Goal: Transaction & Acquisition: Purchase product/service

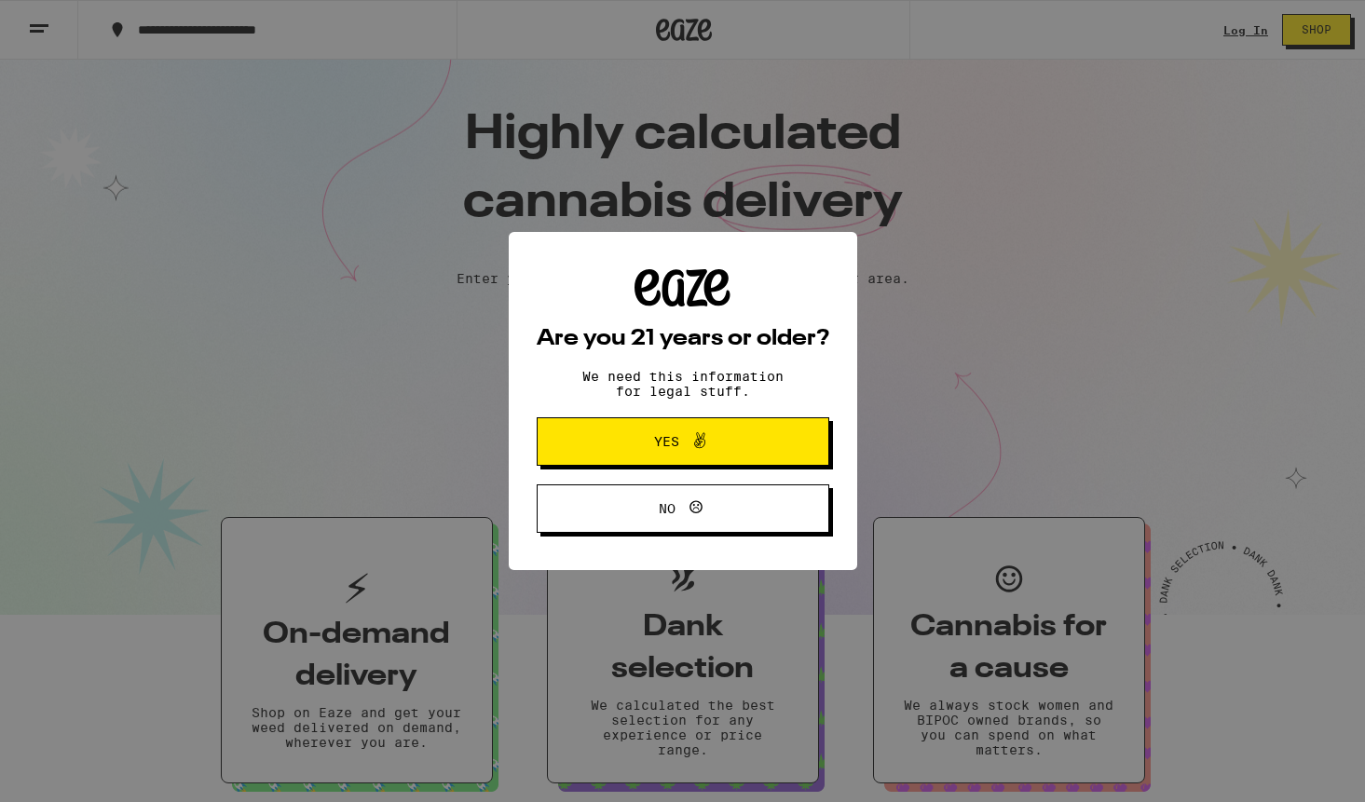
click at [775, 451] on button "Yes" at bounding box center [683, 441] width 293 height 48
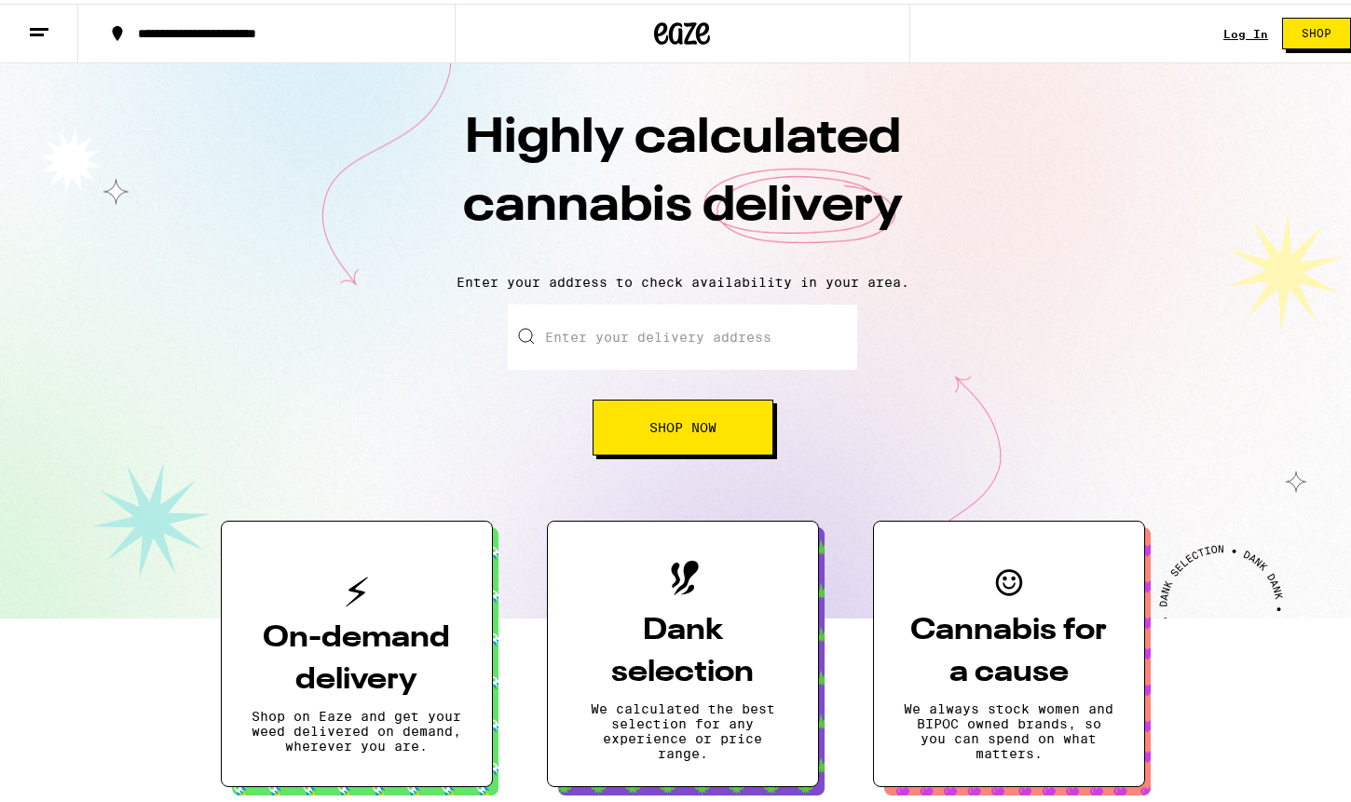
click at [1245, 33] on link "Log In" at bounding box center [1245, 30] width 45 height 12
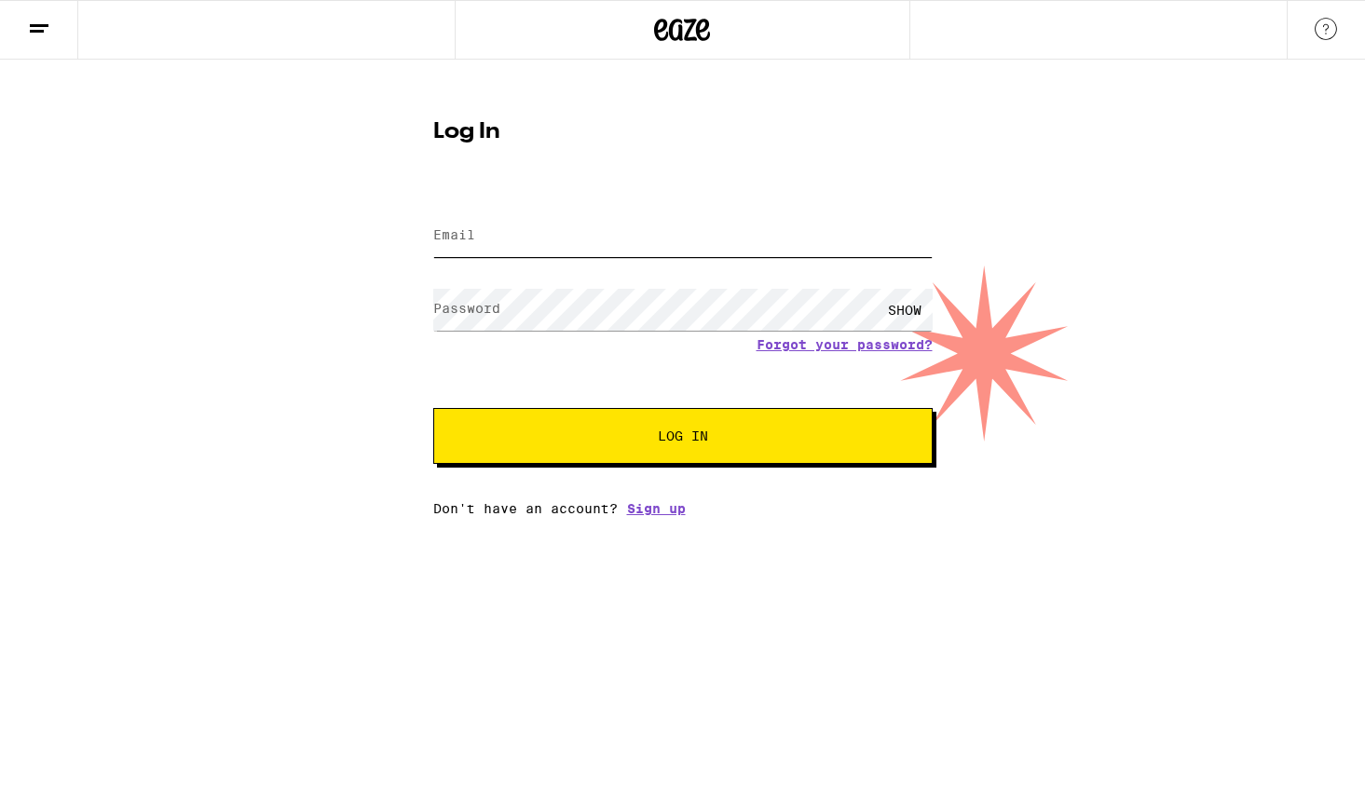
type input "[EMAIL_ADDRESS][DOMAIN_NAME]"
click at [688, 443] on span "Log In" at bounding box center [683, 435] width 50 height 13
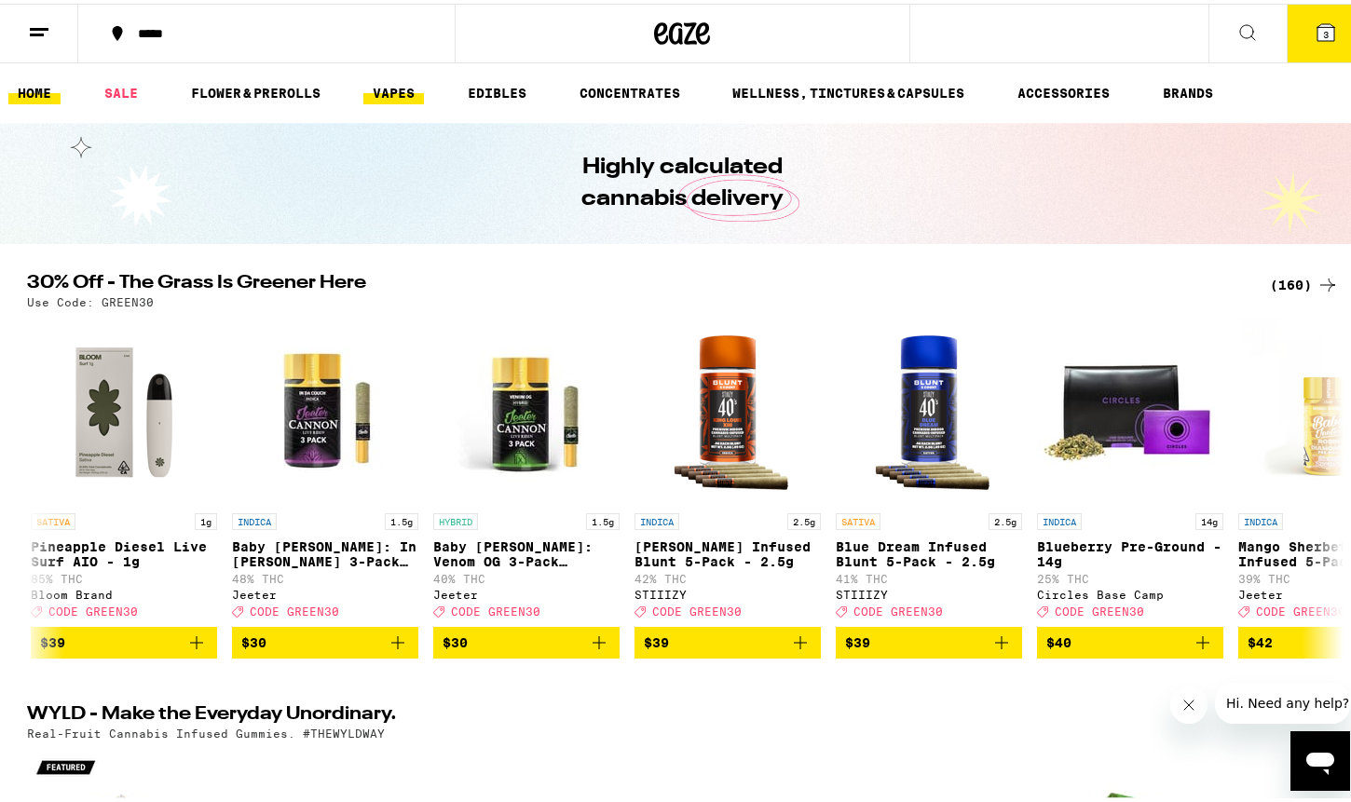
click at [403, 88] on link "VAPES" at bounding box center [393, 89] width 61 height 22
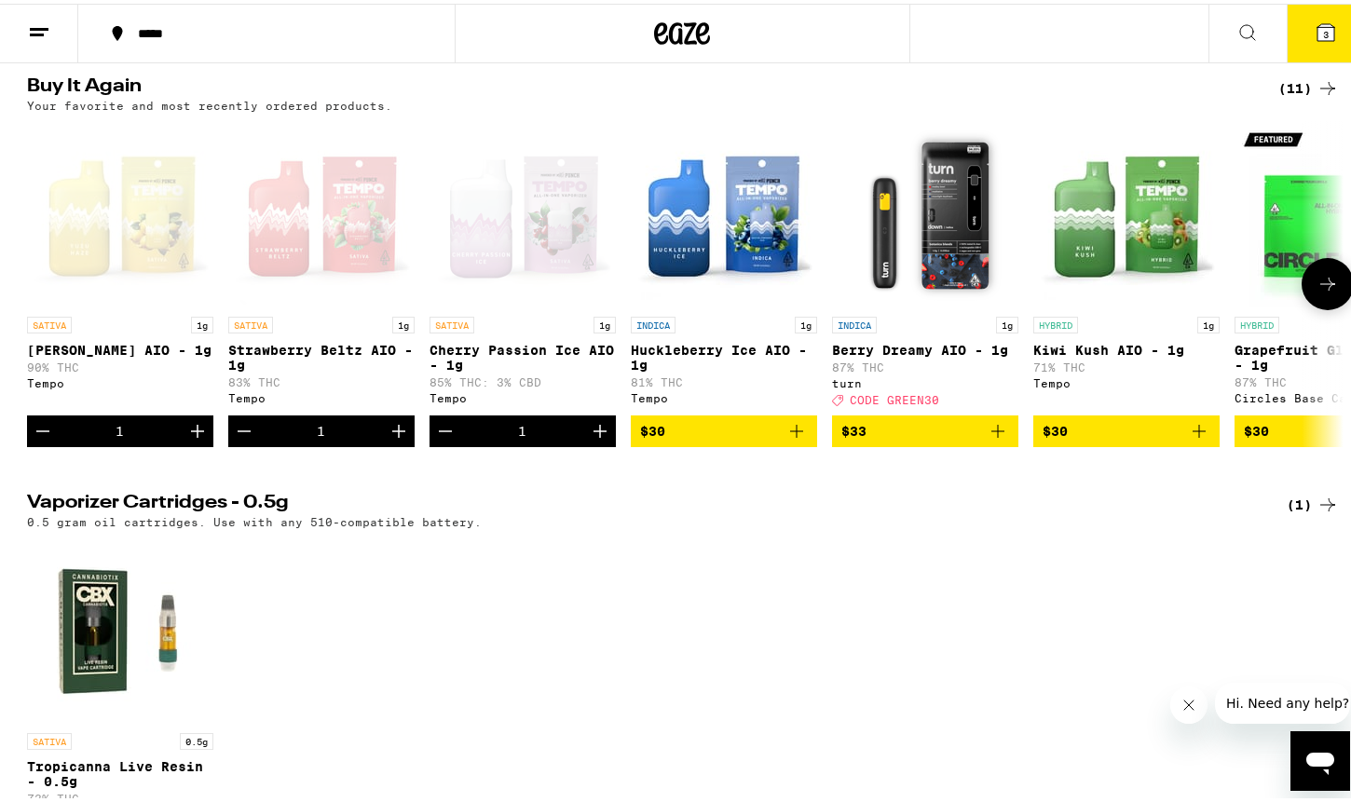
scroll to position [210, 0]
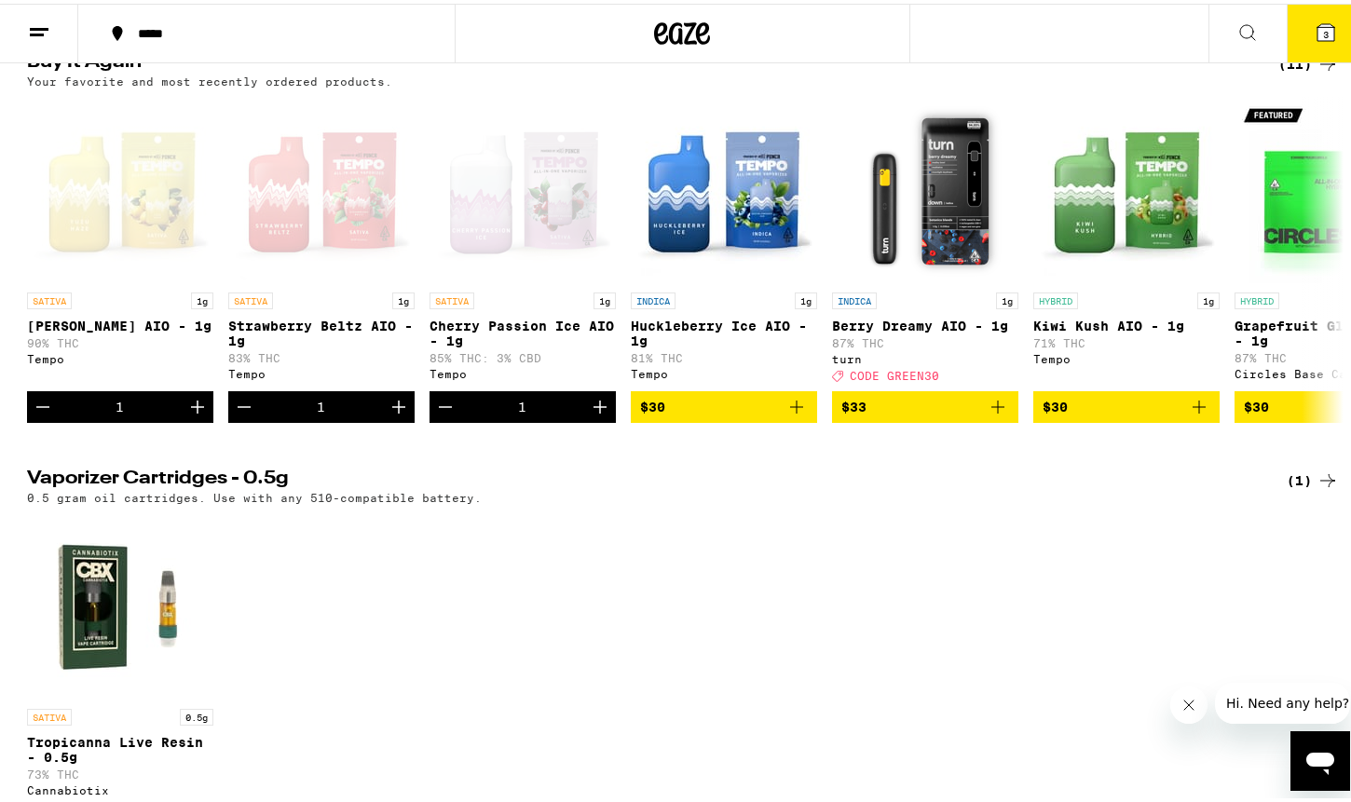
click at [539, 610] on div "SATIVA 0.5g Tropicanna Live Resin - 0.5g 73% THC Cannabiotix $30" at bounding box center [683, 672] width 1342 height 324
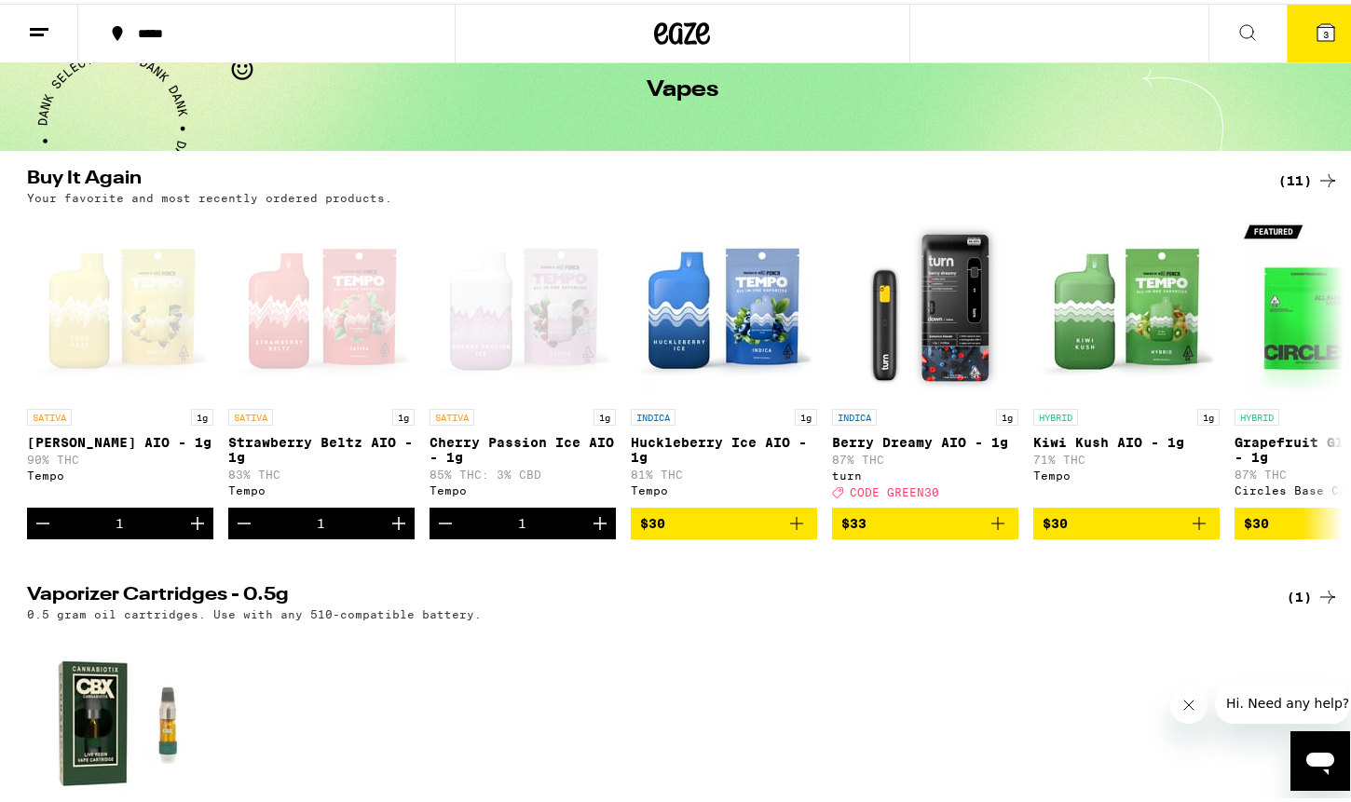
scroll to position [80, 0]
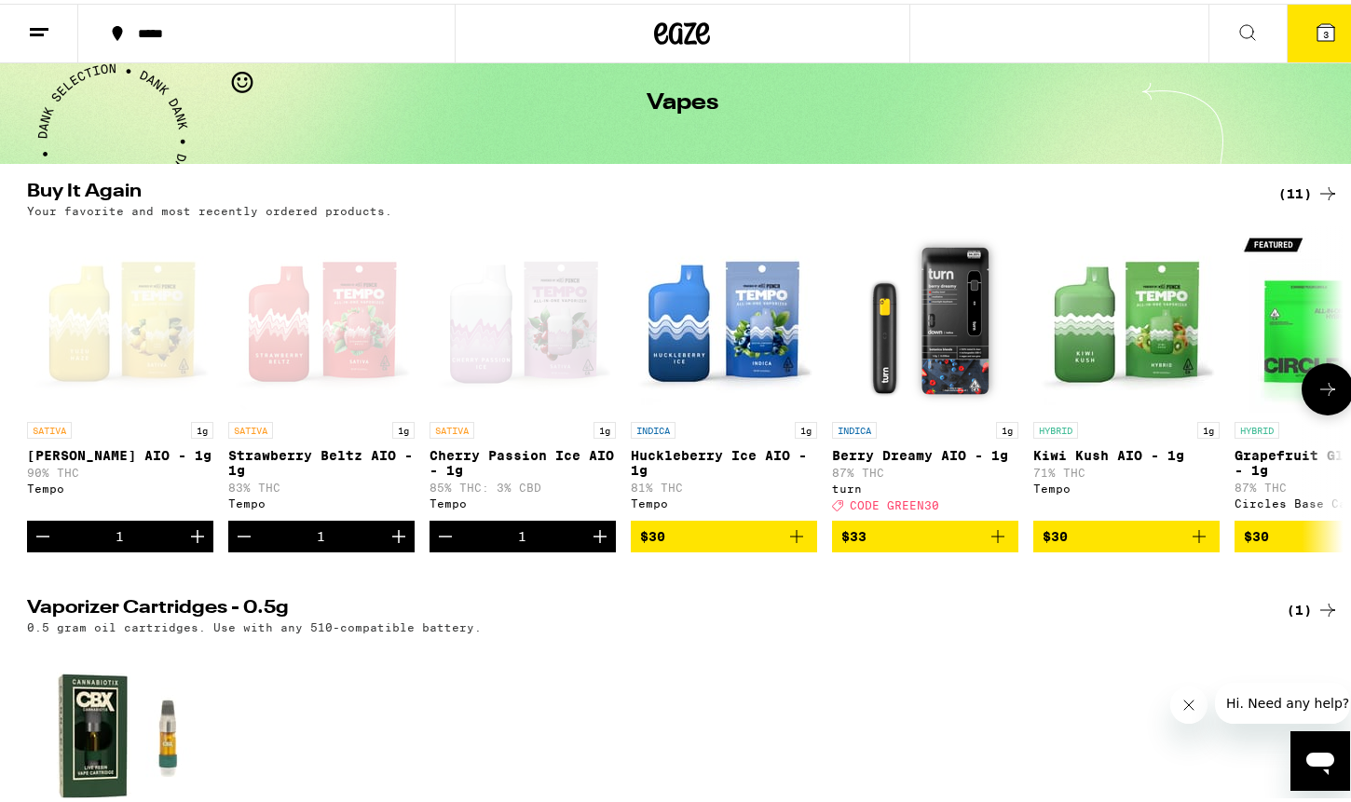
click at [238, 544] on icon "Decrement" at bounding box center [244, 533] width 22 height 22
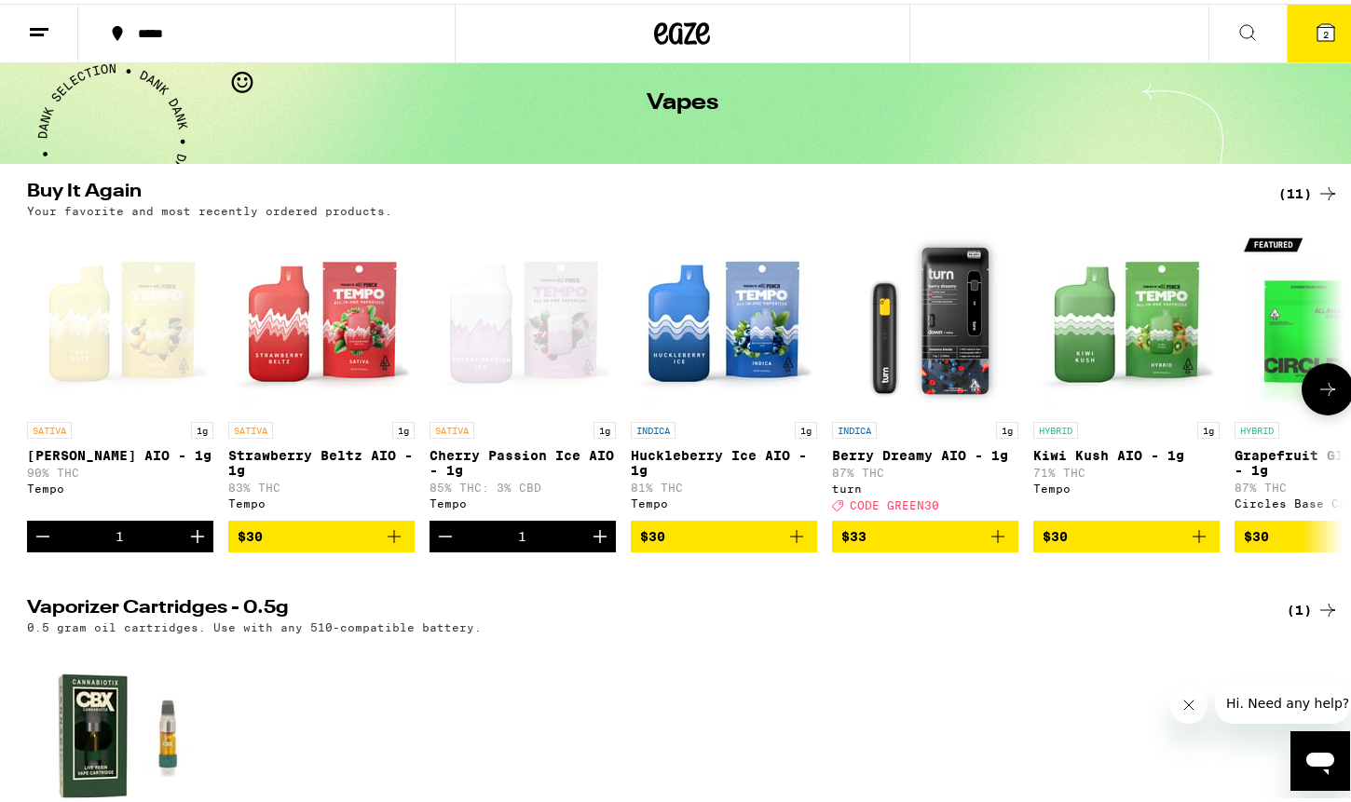
click at [32, 537] on icon "Decrement" at bounding box center [43, 533] width 22 height 22
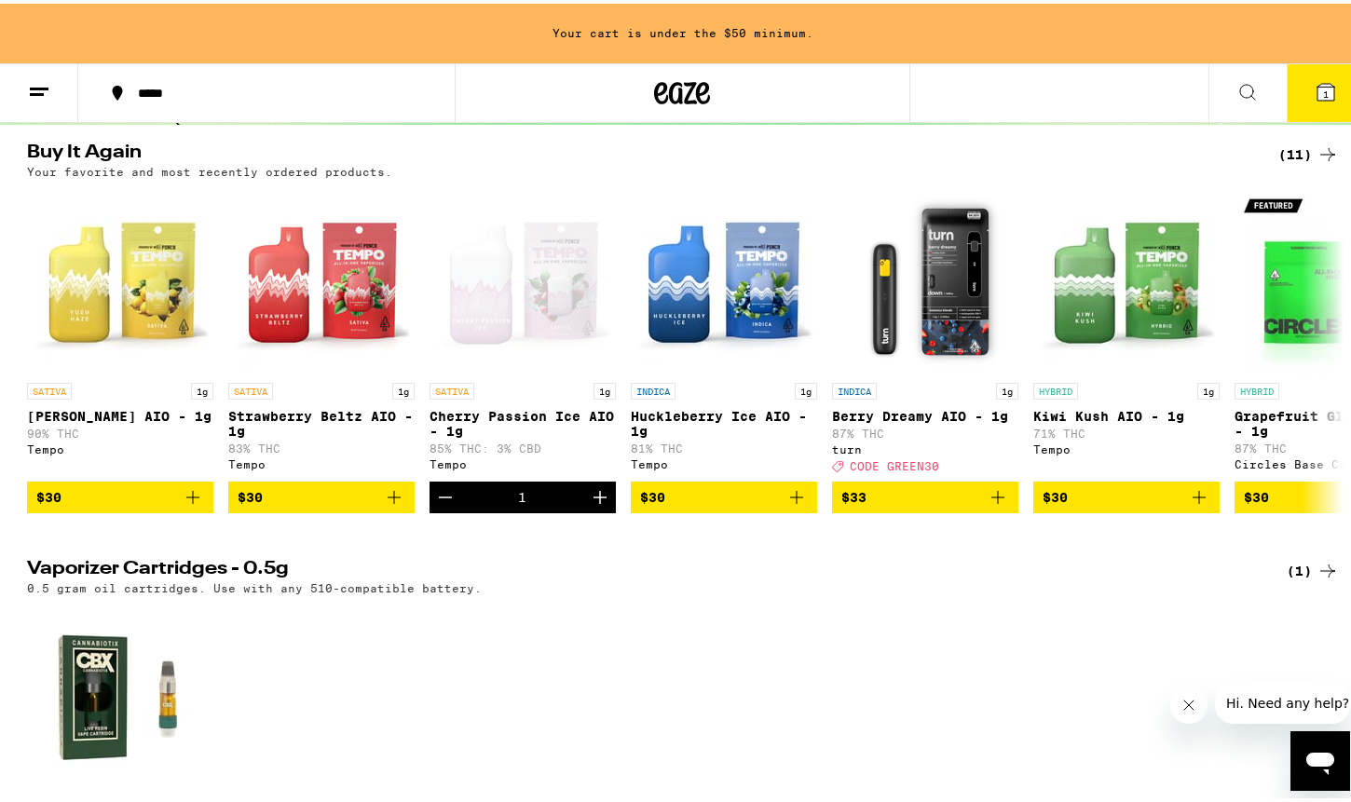
scroll to position [186, 0]
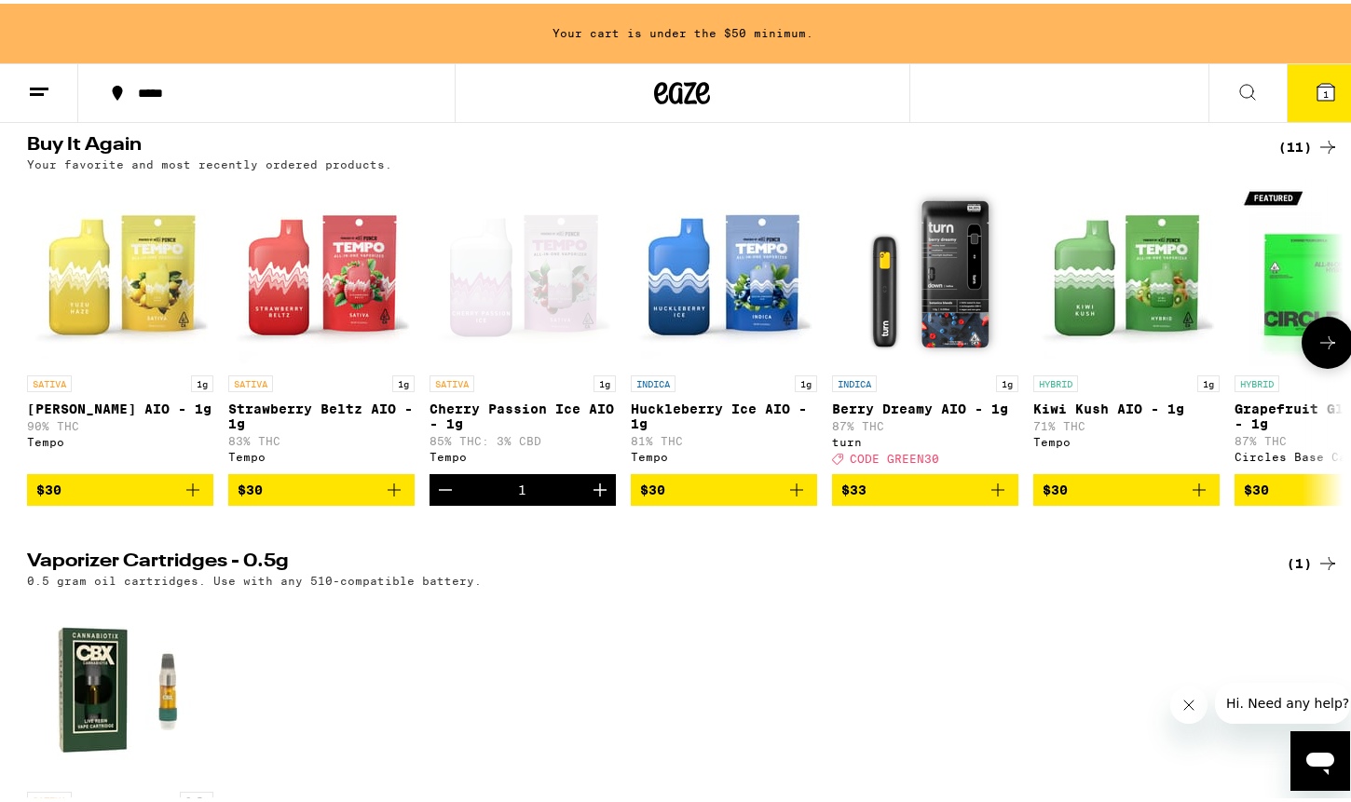
click at [594, 493] on icon "Increment" at bounding box center [599, 486] width 13 height 13
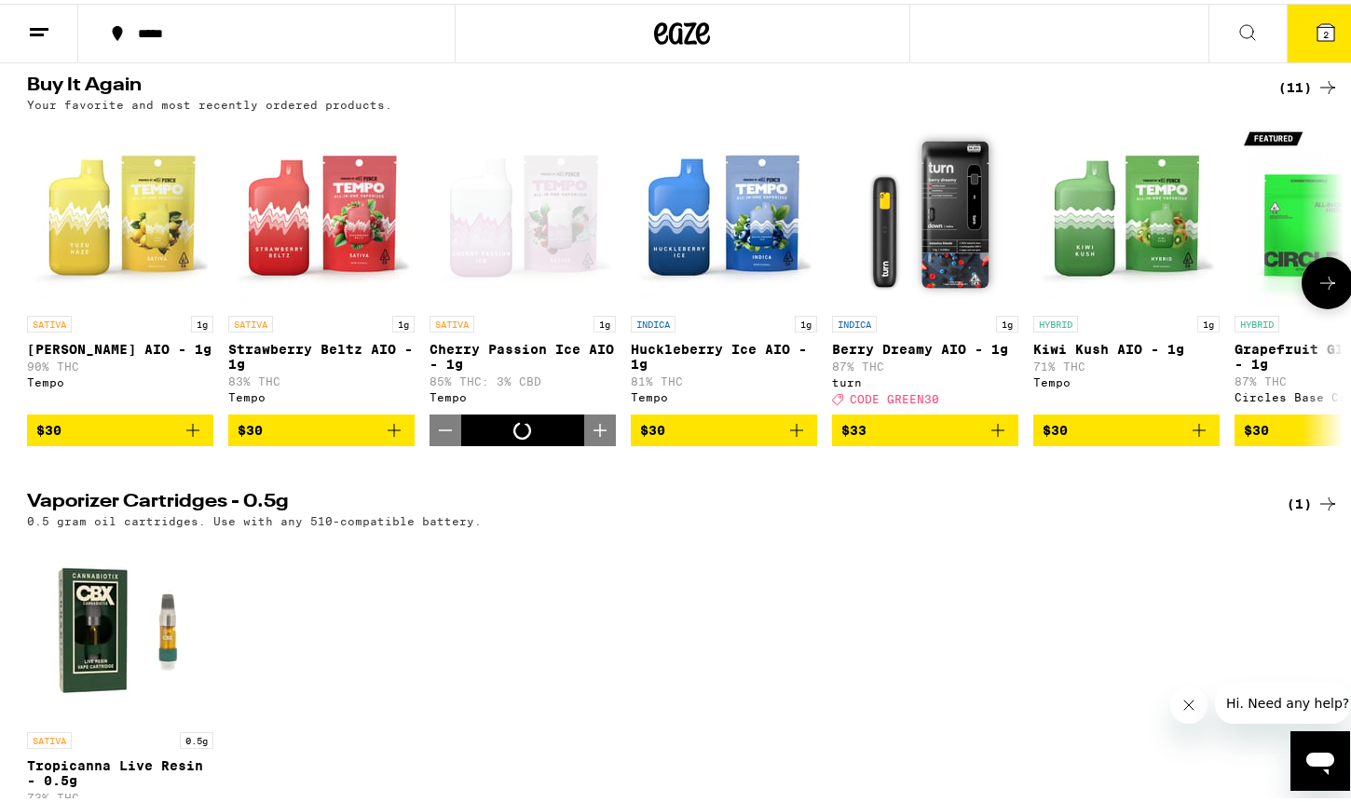
scroll to position [127, 0]
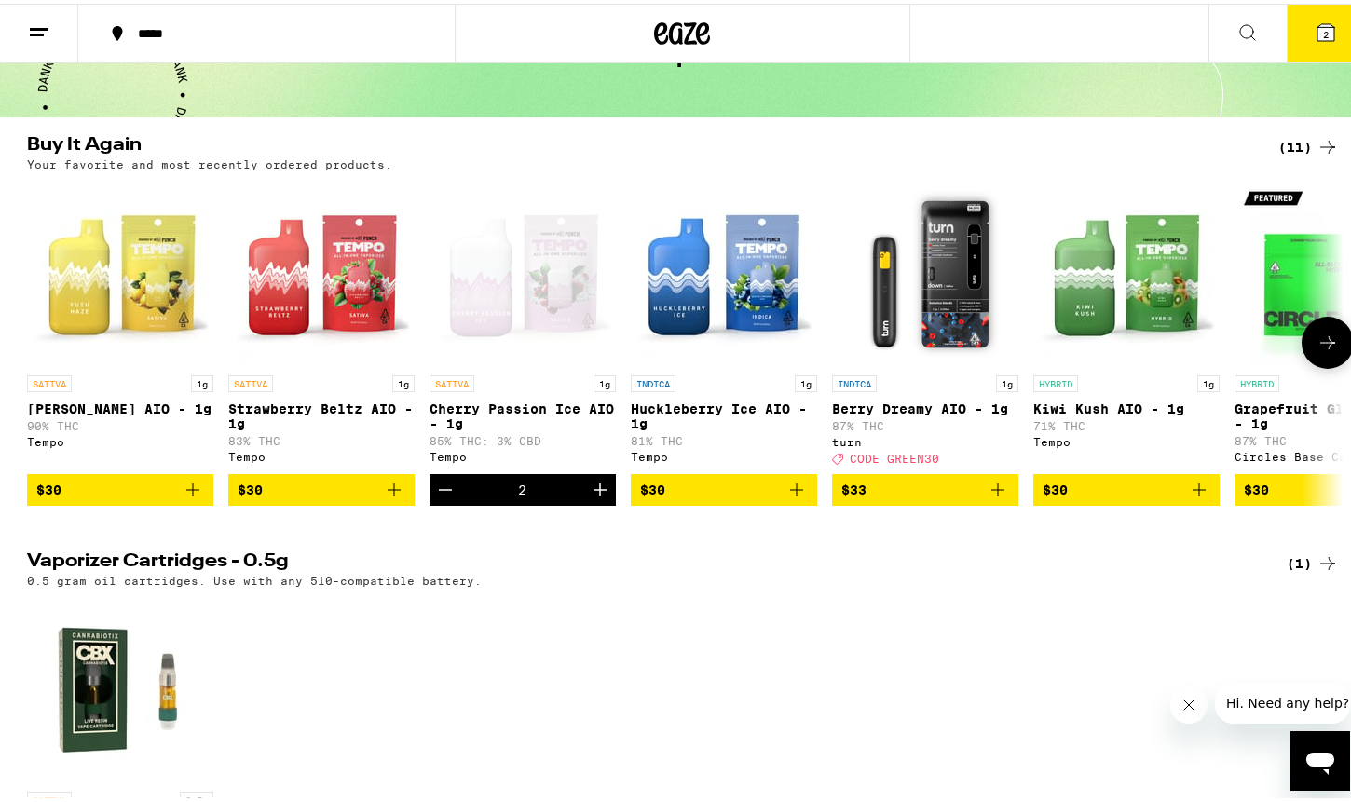
click at [594, 493] on icon "Increment" at bounding box center [599, 486] width 13 height 13
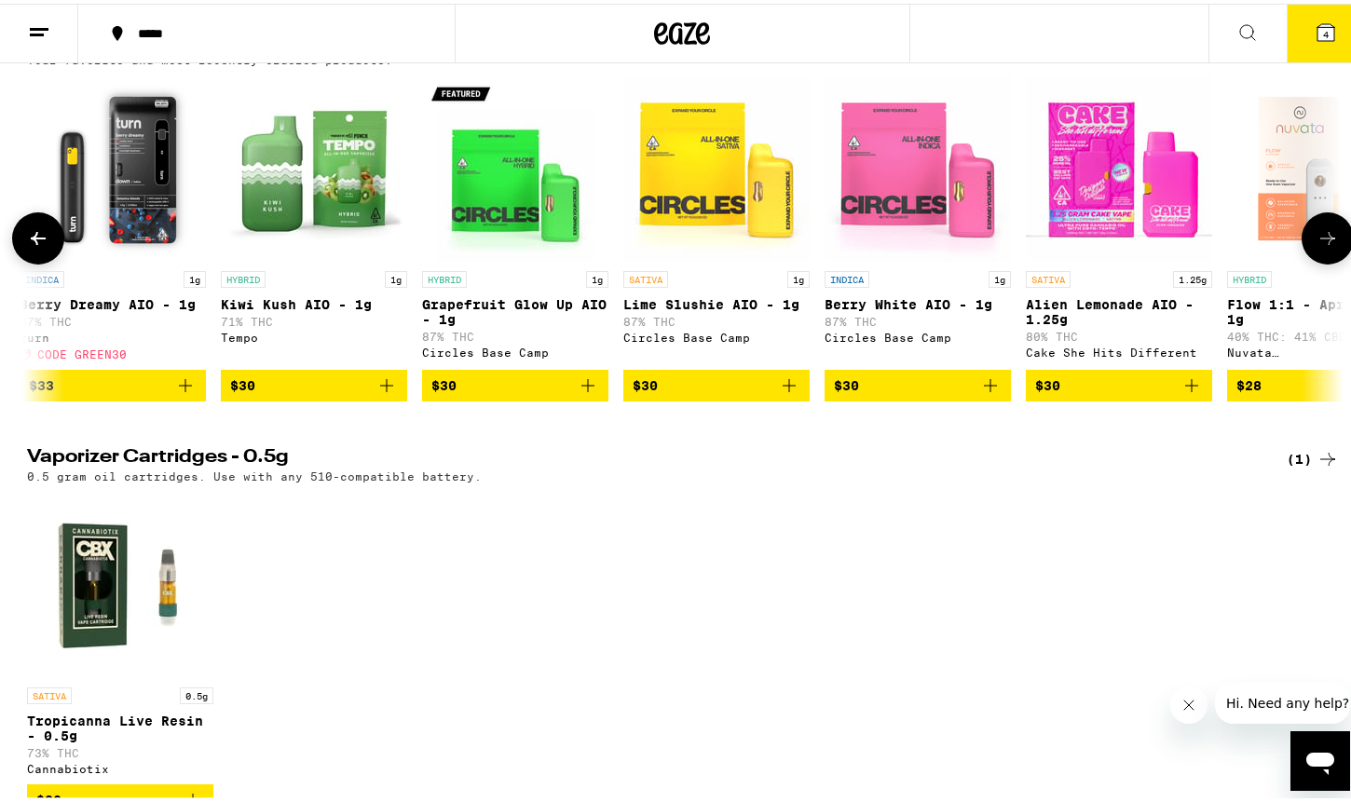
scroll to position [0, 902]
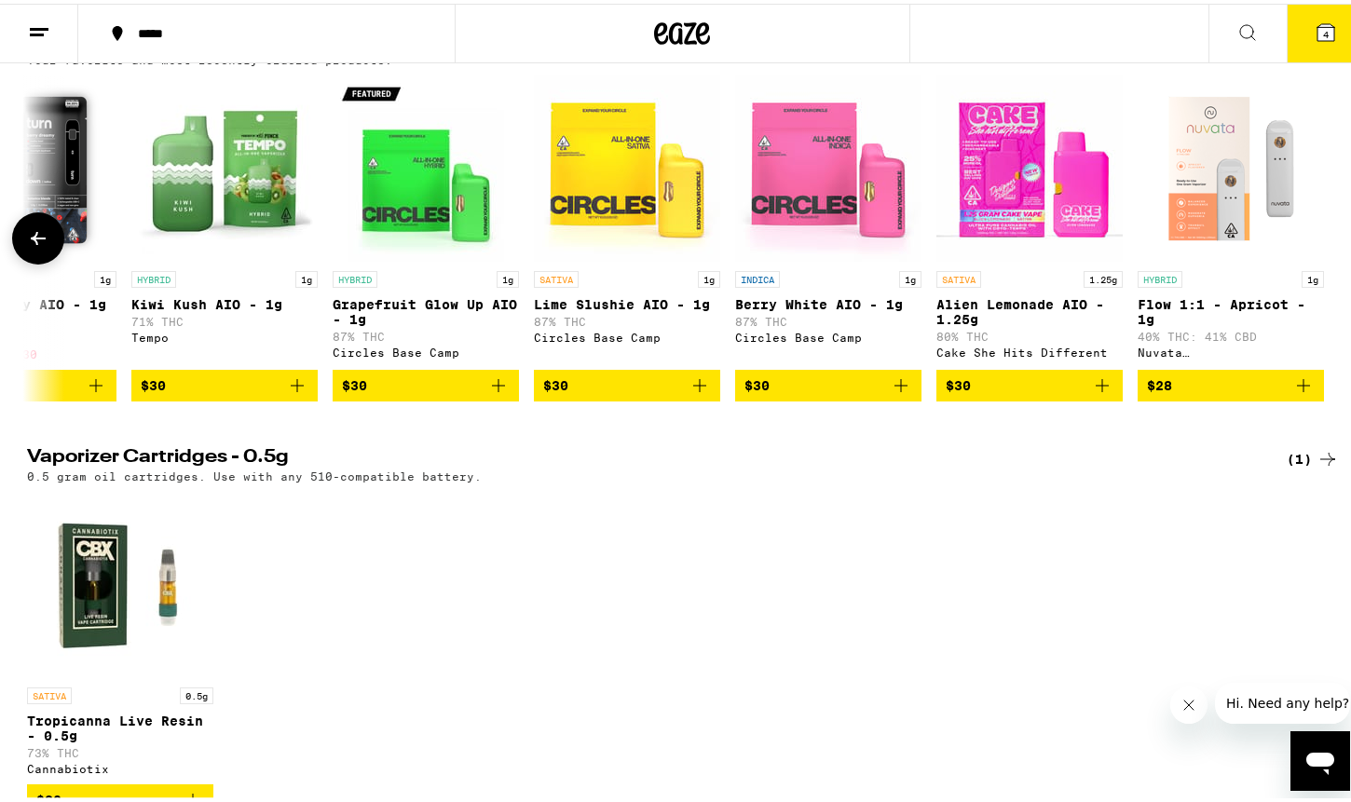
click at [1224, 173] on img "Open page for Flow 1:1 - Apricot - 1g from Nuvata (CA)" at bounding box center [1231, 165] width 186 height 186
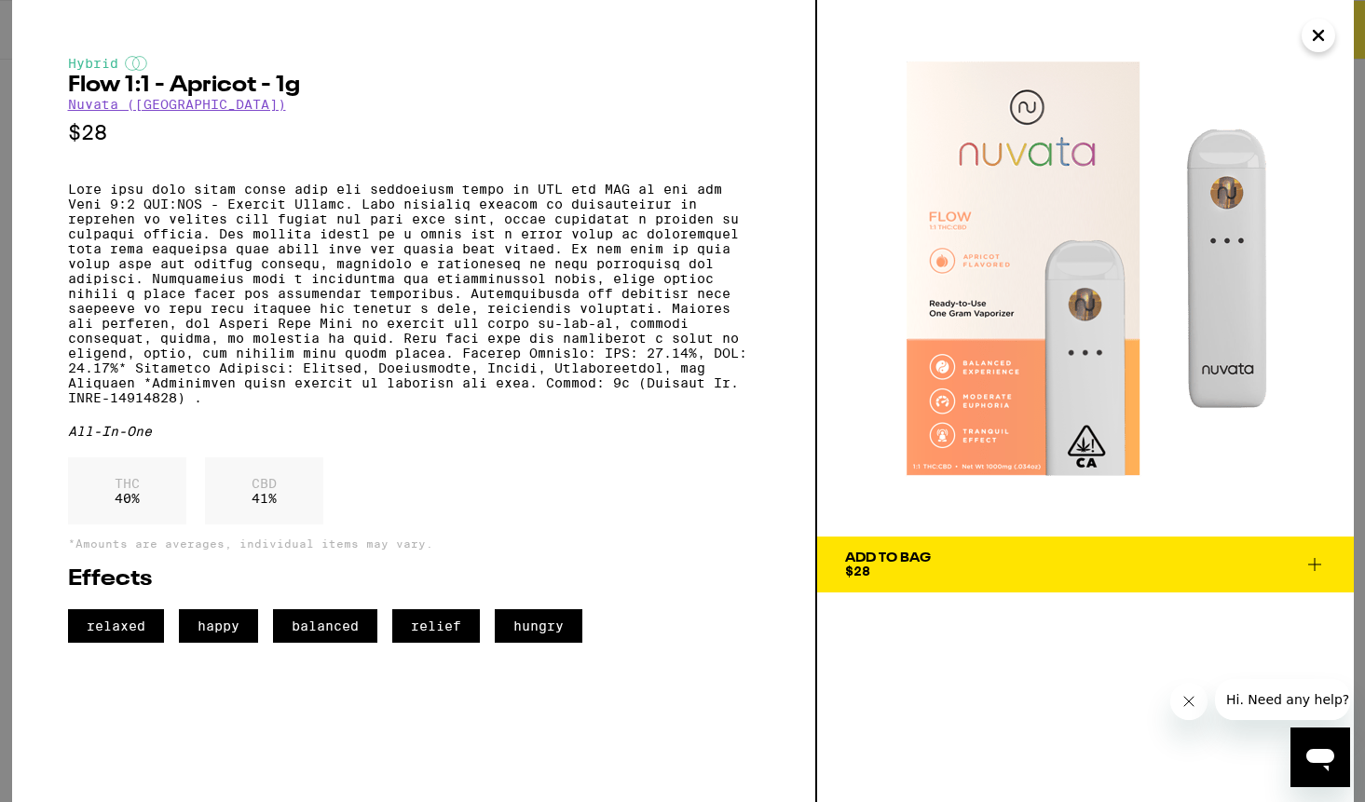
click at [1318, 38] on icon "Close" at bounding box center [1318, 35] width 22 height 28
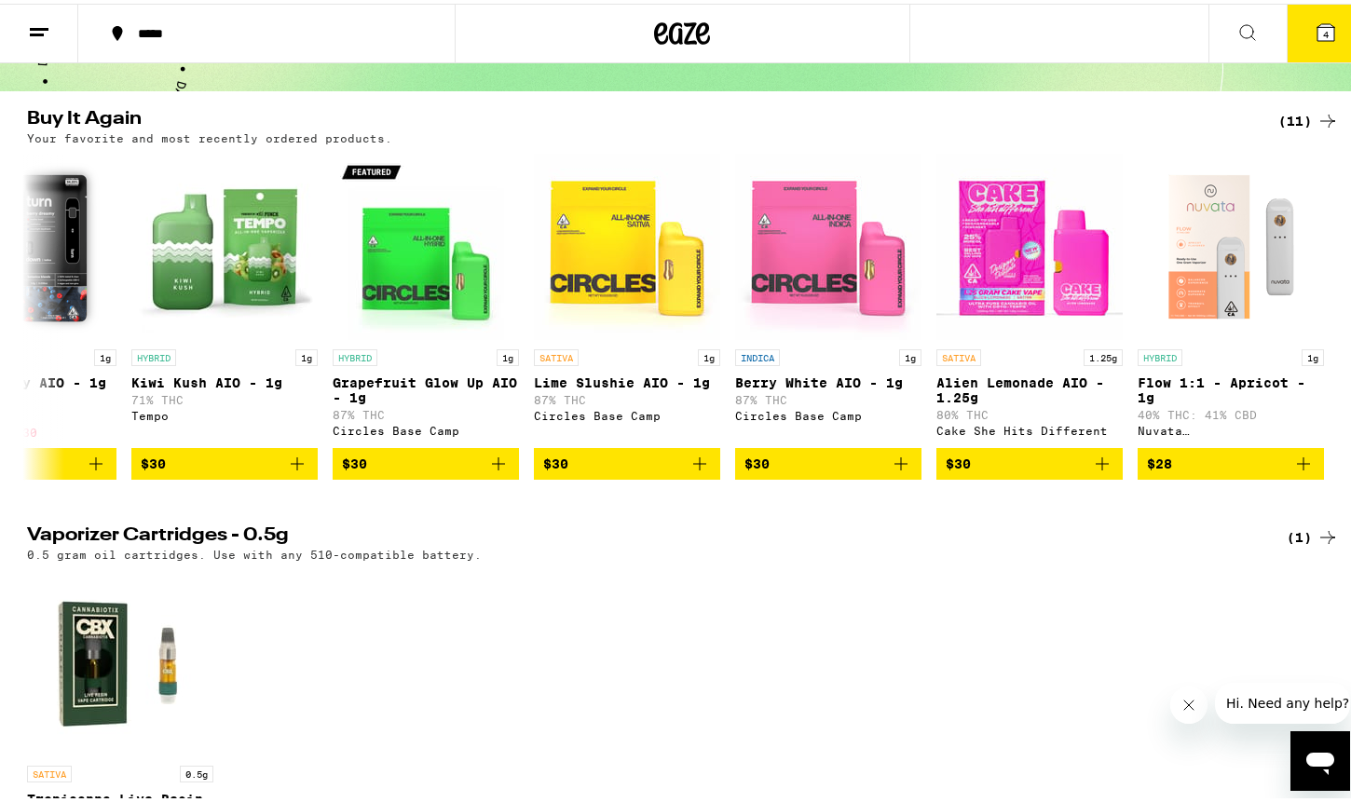
scroll to position [158, 0]
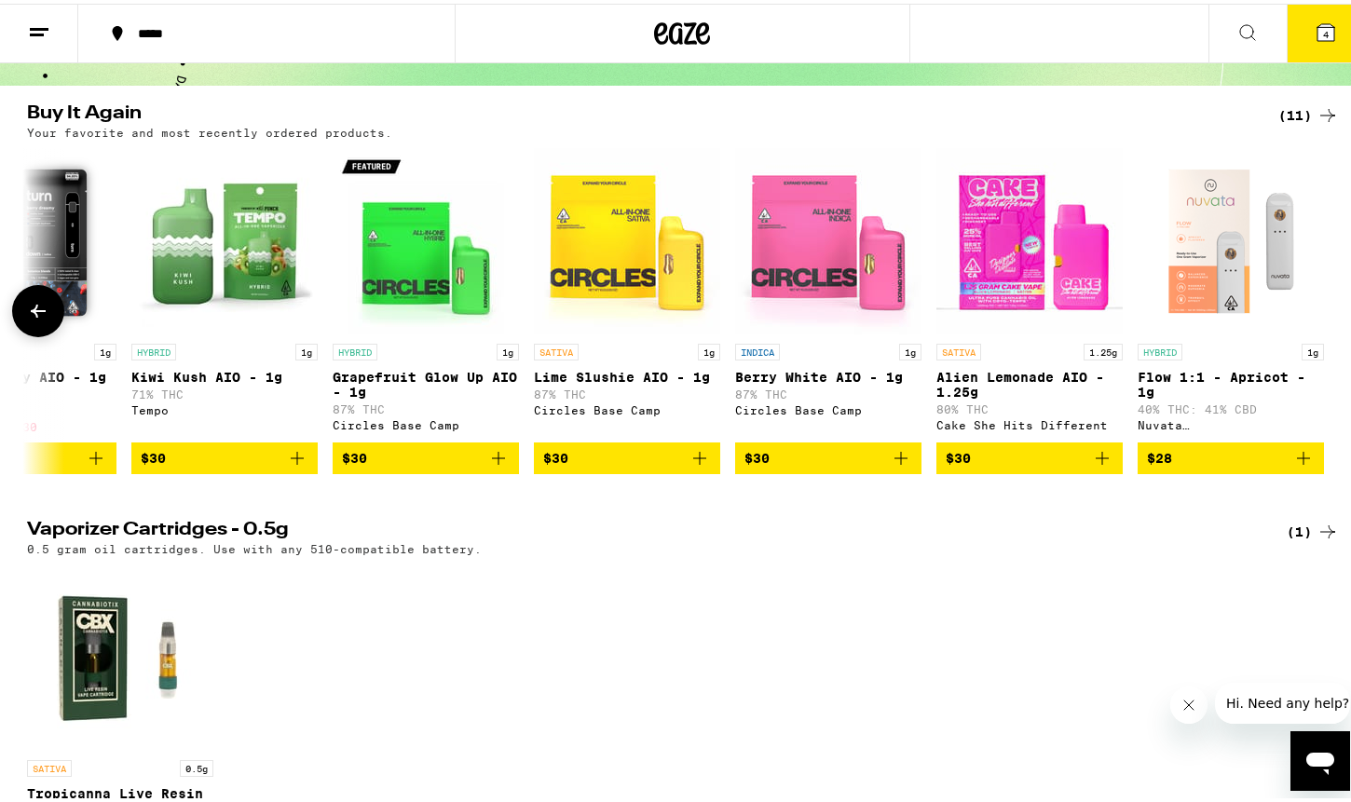
click at [1171, 462] on span "$28" at bounding box center [1231, 454] width 168 height 22
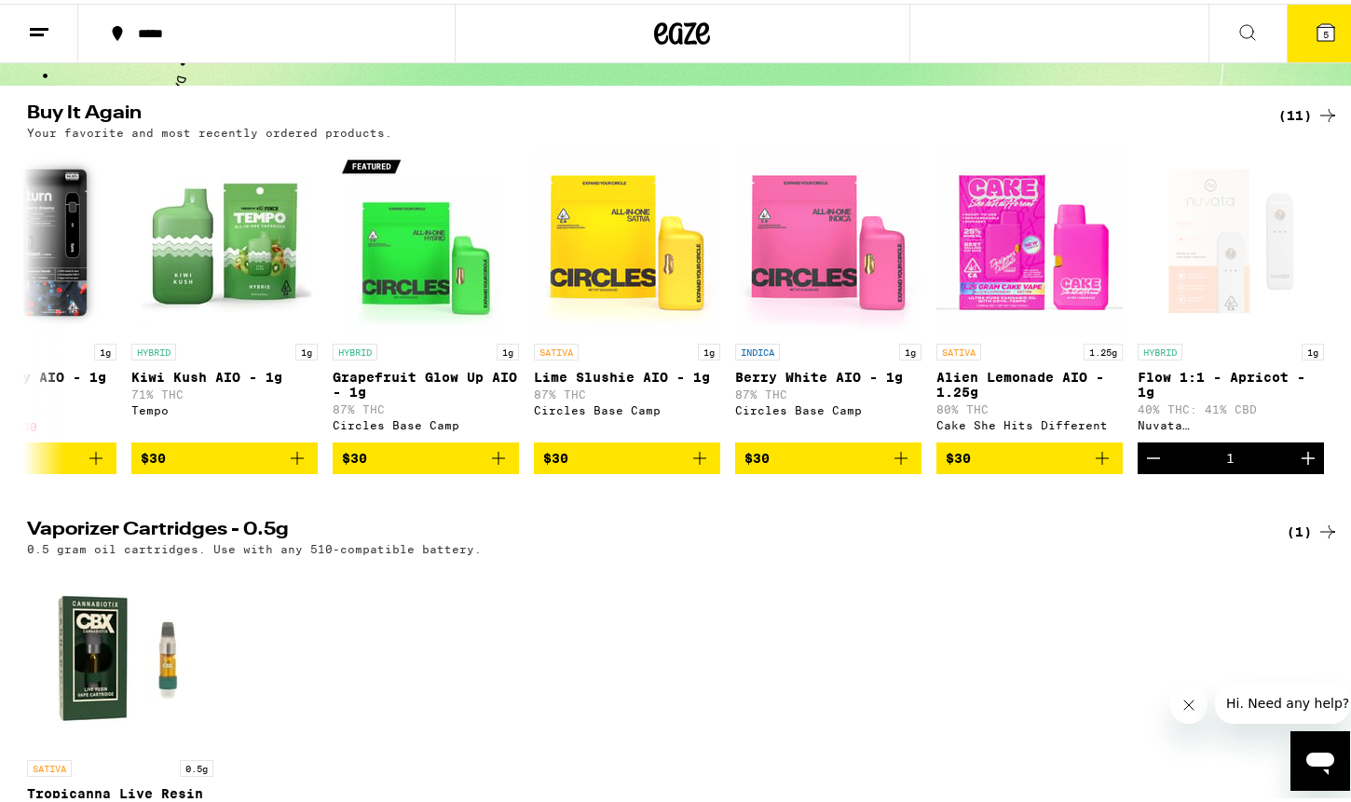
click at [1316, 538] on icon at bounding box center [1327, 528] width 22 height 22
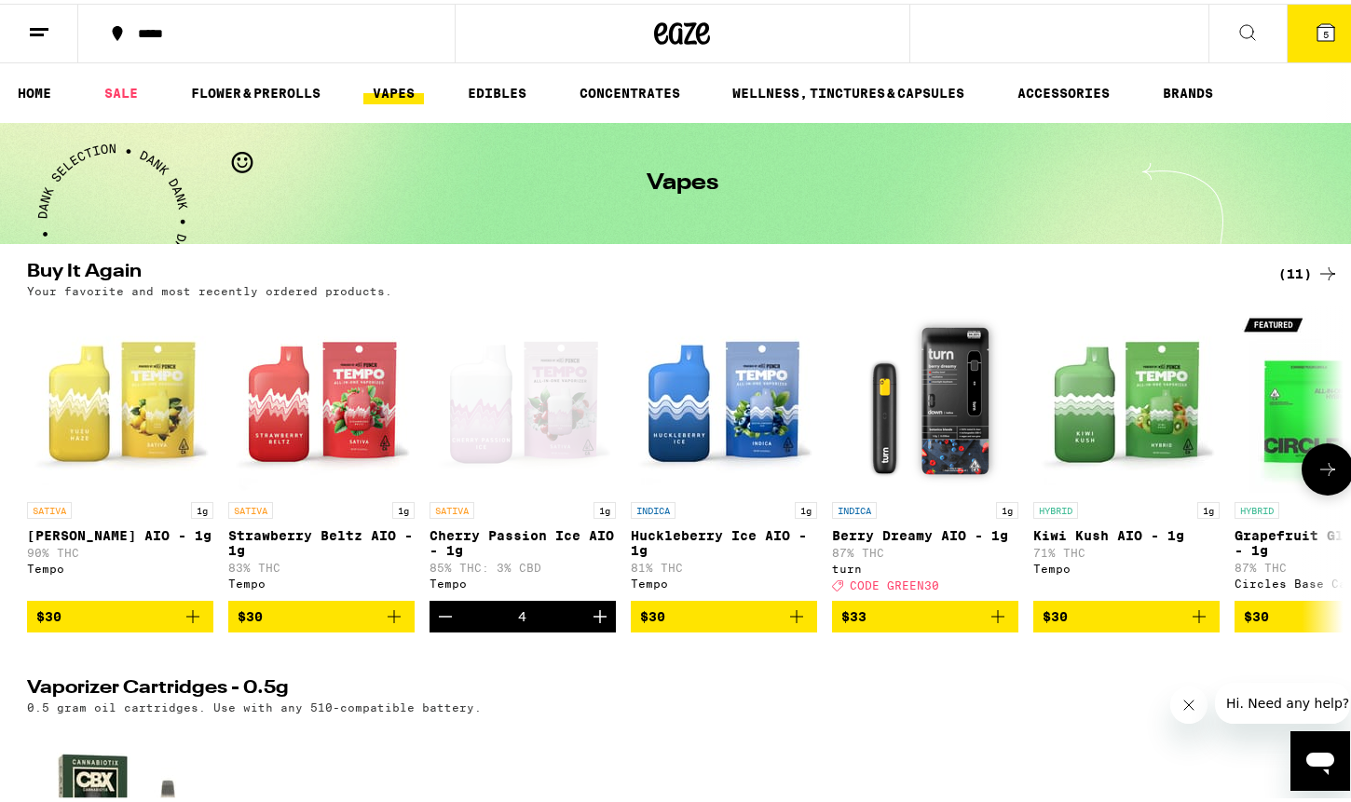
click at [439, 624] on icon "Decrement" at bounding box center [445, 613] width 22 height 22
click at [1323, 30] on span "4" at bounding box center [1326, 30] width 6 height 11
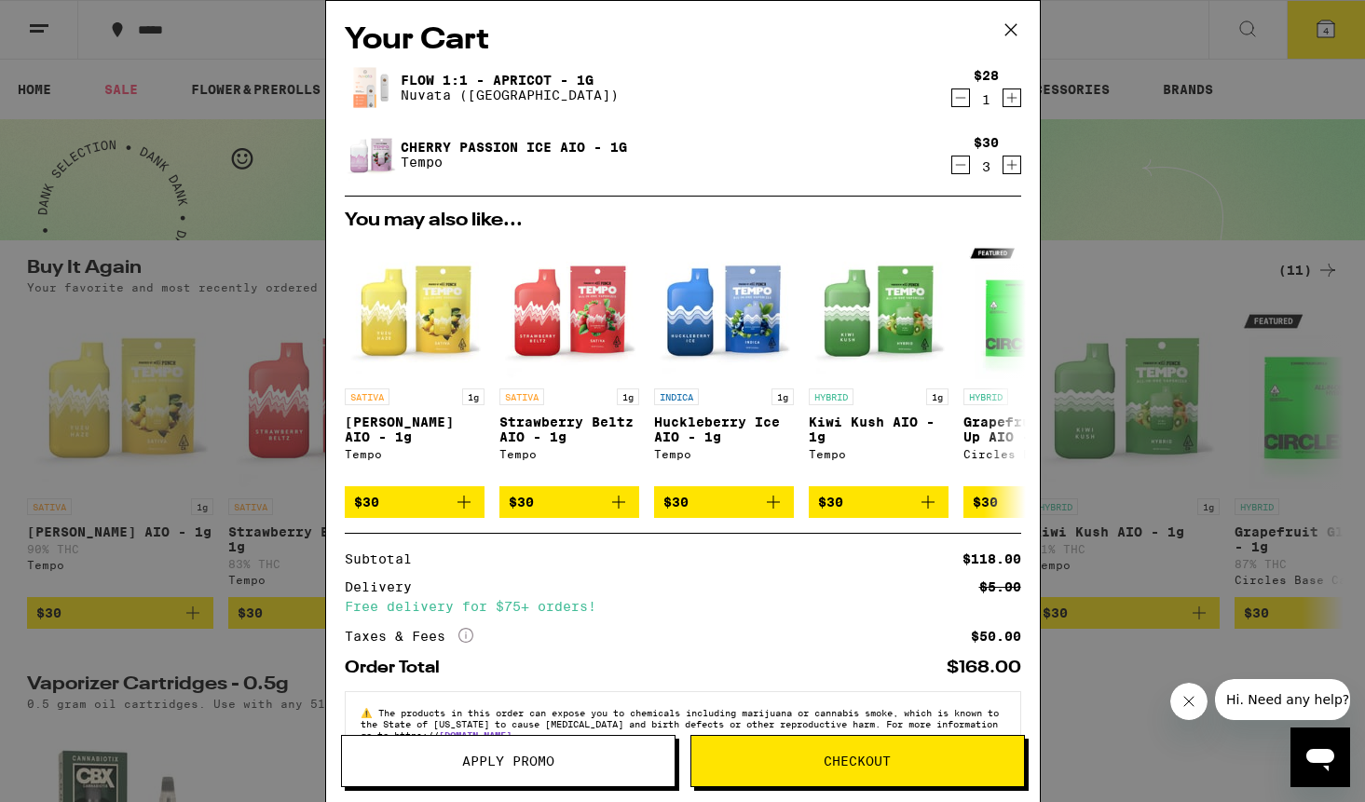
click at [1014, 31] on icon at bounding box center [1011, 30] width 28 height 28
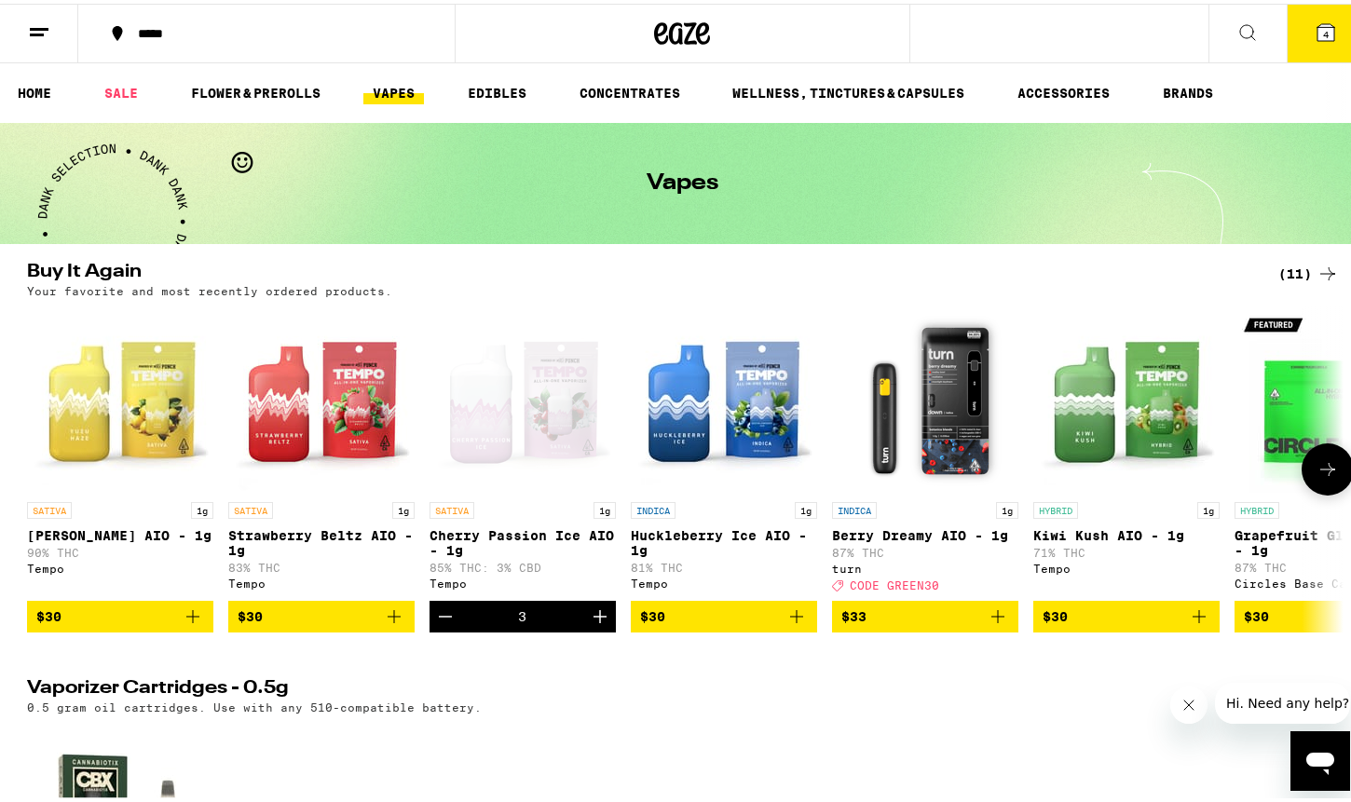
click at [439, 622] on icon "Decrement" at bounding box center [445, 613] width 22 height 22
click at [1317, 21] on icon at bounding box center [1325, 28] width 17 height 17
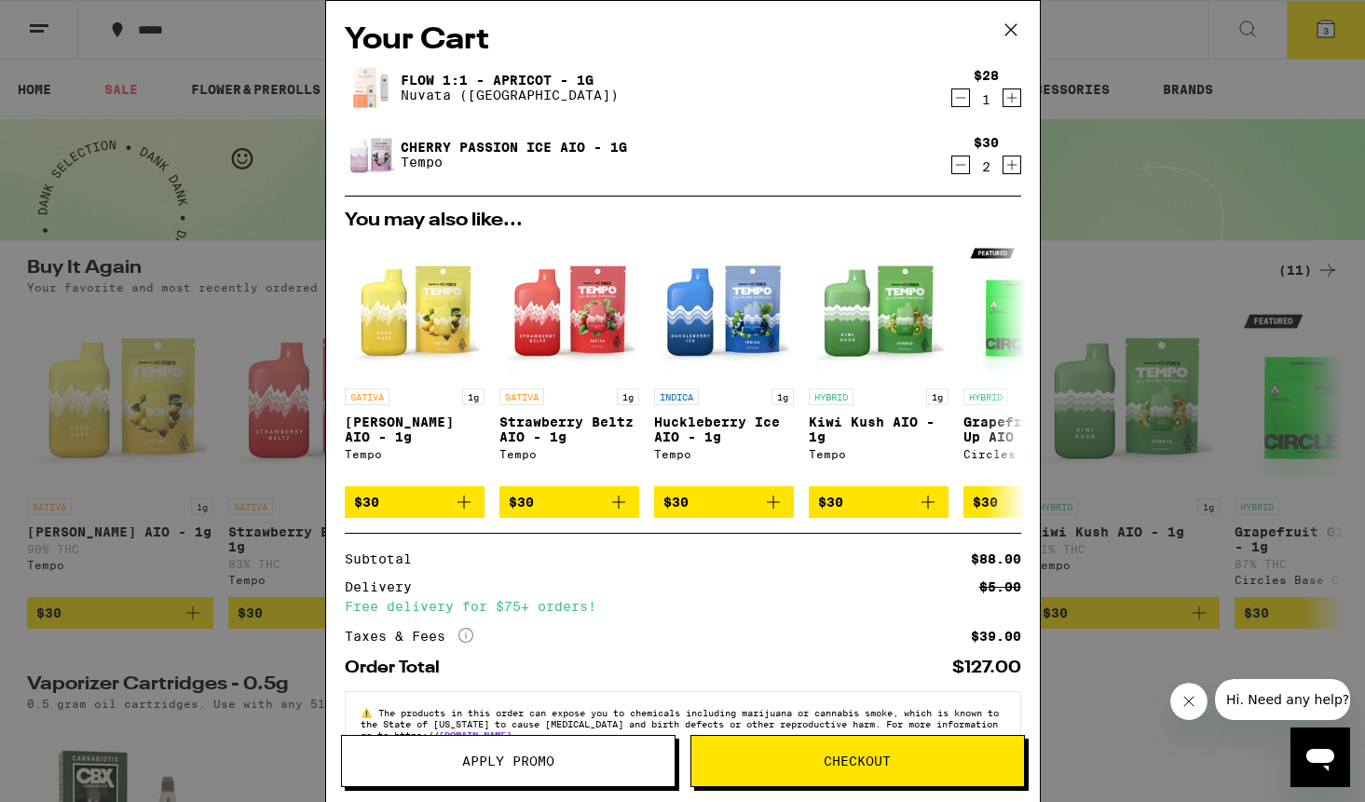
scroll to position [57, 0]
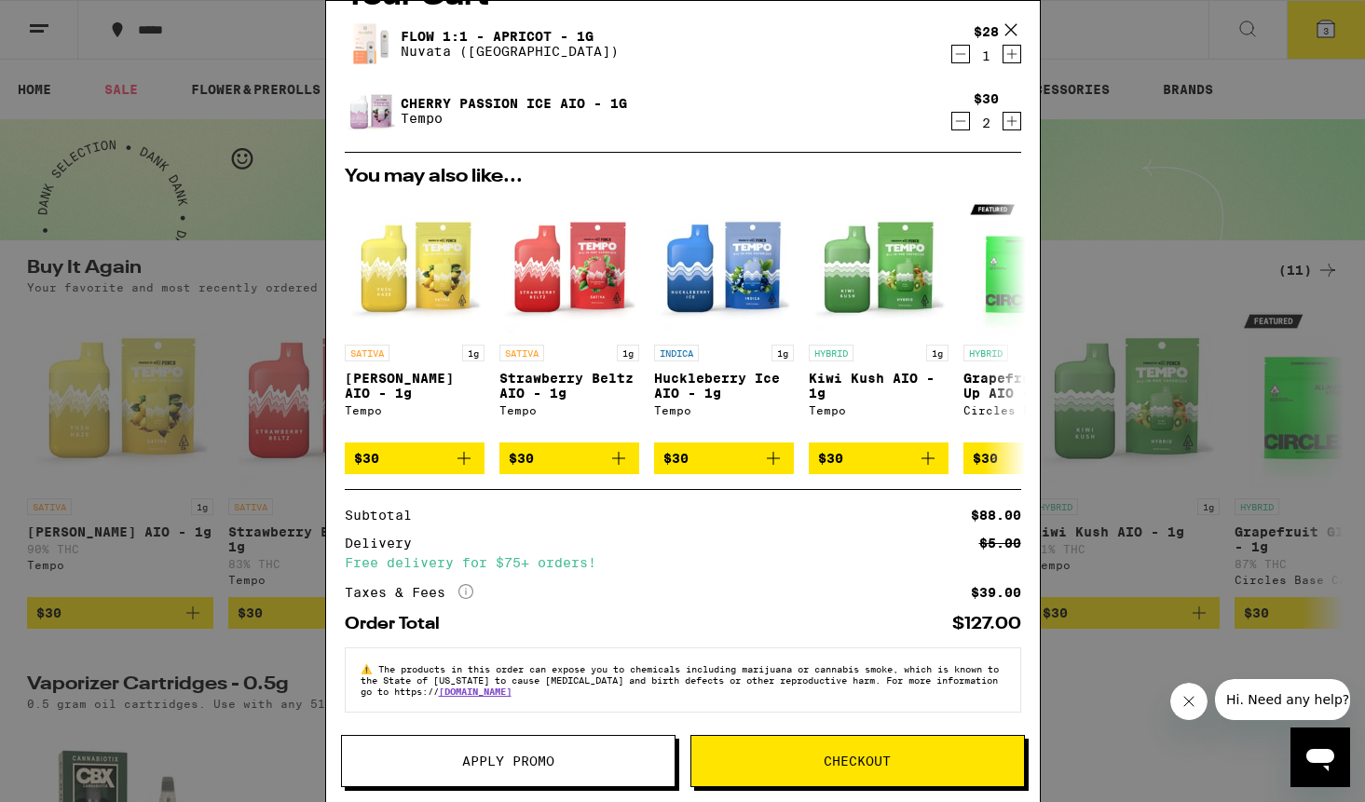
click at [1097, 147] on div "Your Cart Flow 1:1 - Apricot - 1g Nuvata ([GEOGRAPHIC_DATA]) $28 1 Cherry Passi…" at bounding box center [682, 401] width 1365 height 802
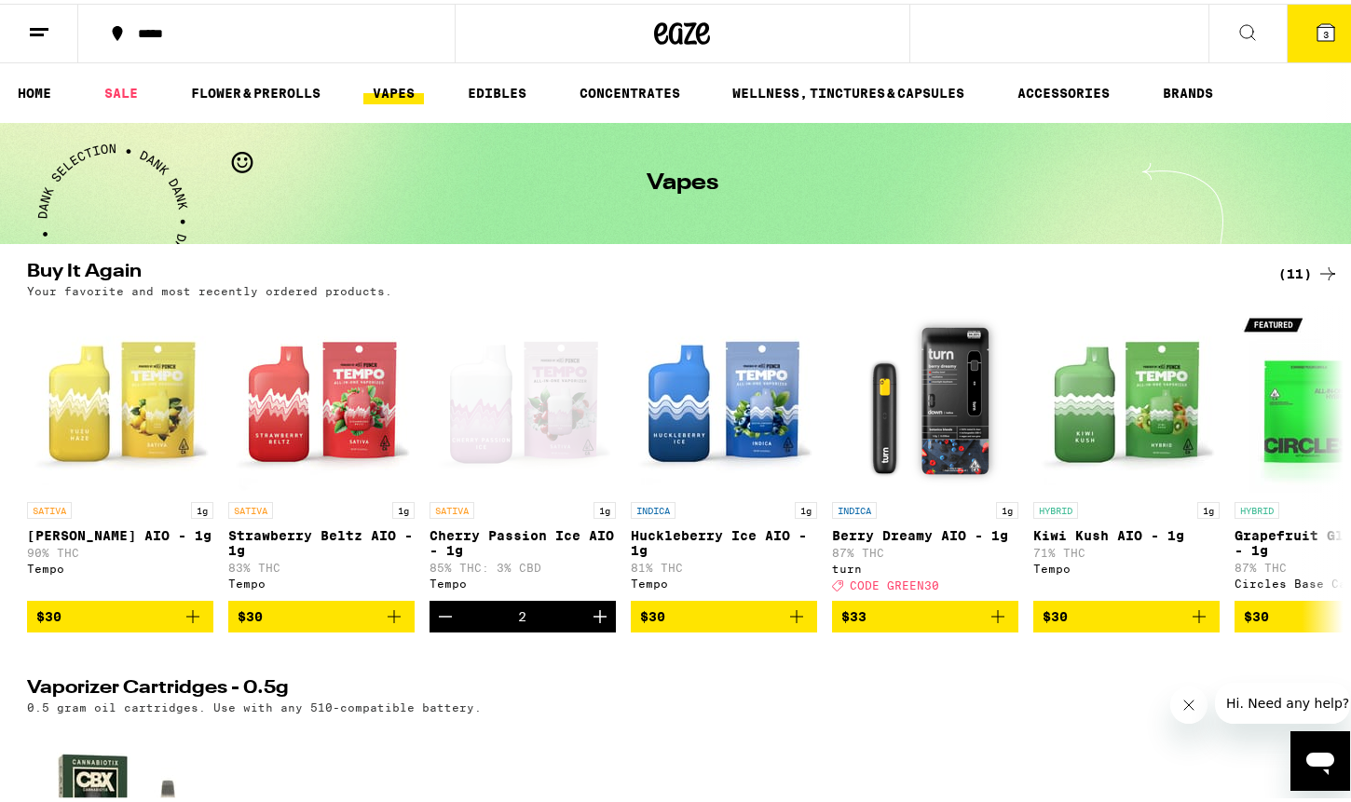
click at [1315, 18] on icon at bounding box center [1326, 29] width 22 height 22
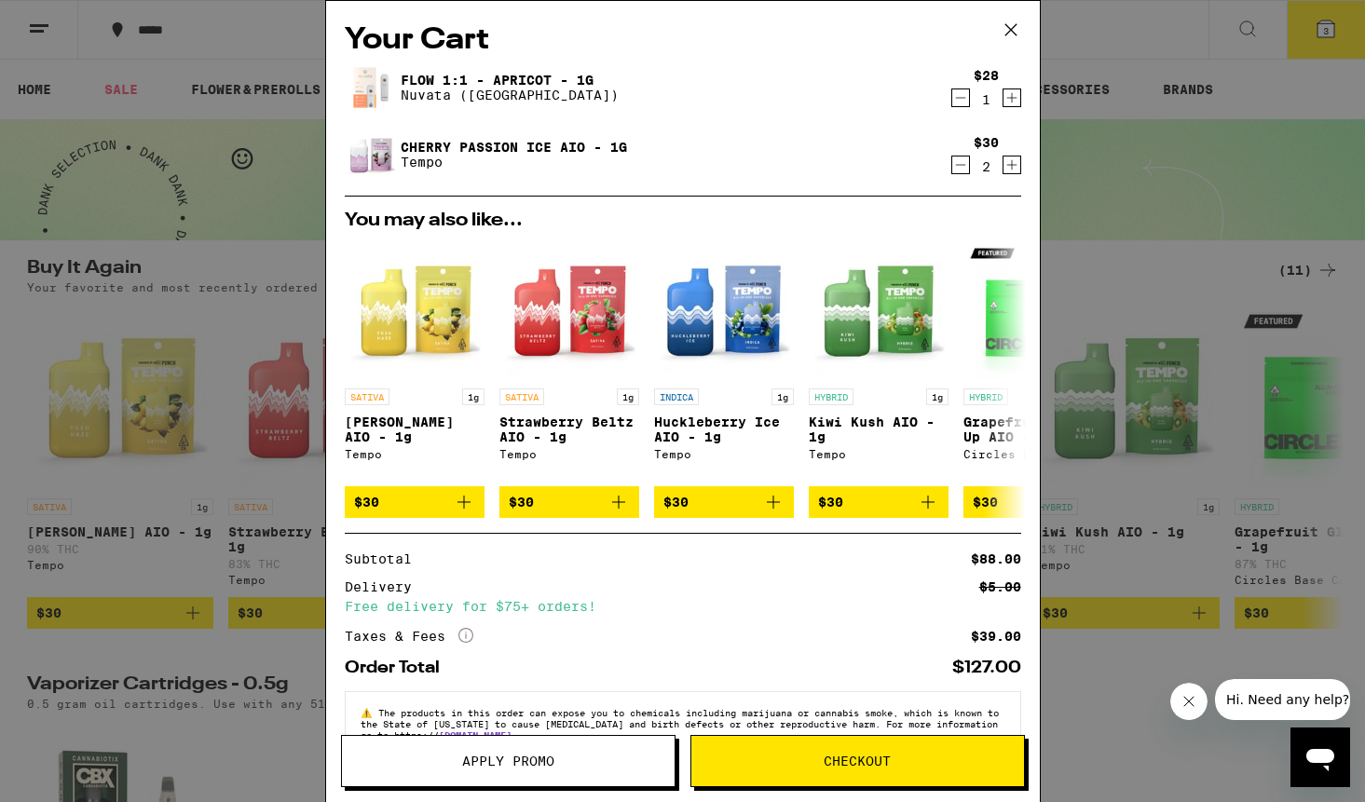
click at [511, 767] on span "Apply Promo" at bounding box center [508, 761] width 92 height 13
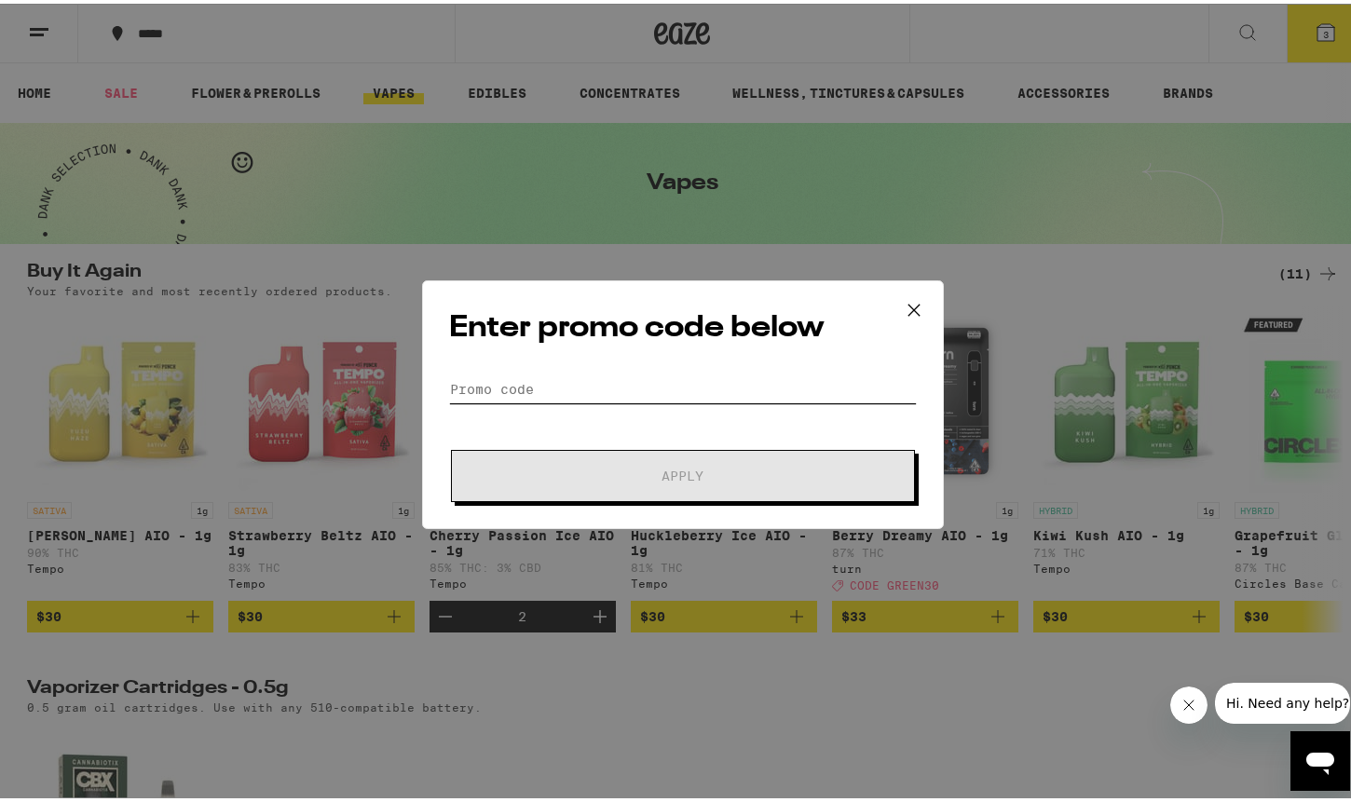
click at [539, 381] on input "Promo Code" at bounding box center [683, 386] width 468 height 28
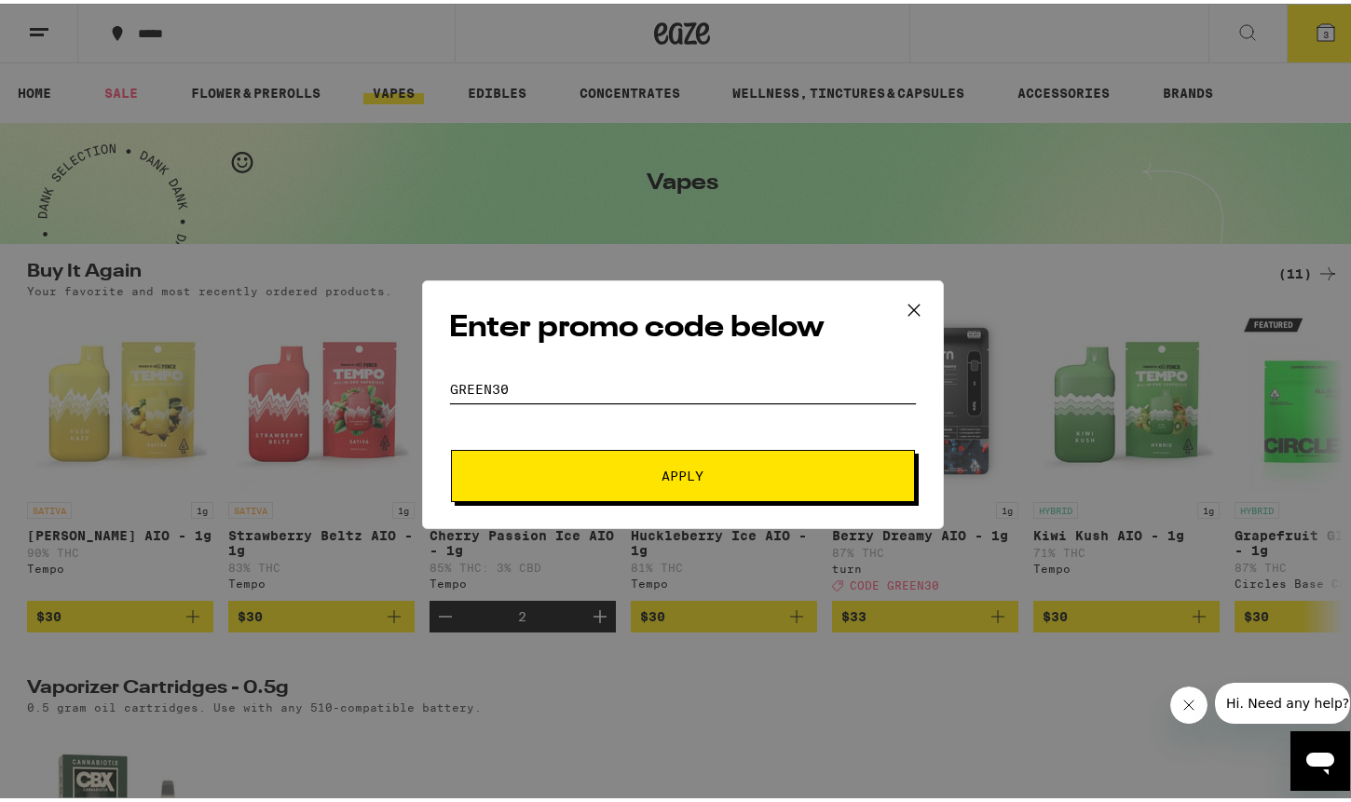
type input "green30"
click at [636, 478] on button "Apply" at bounding box center [683, 472] width 464 height 52
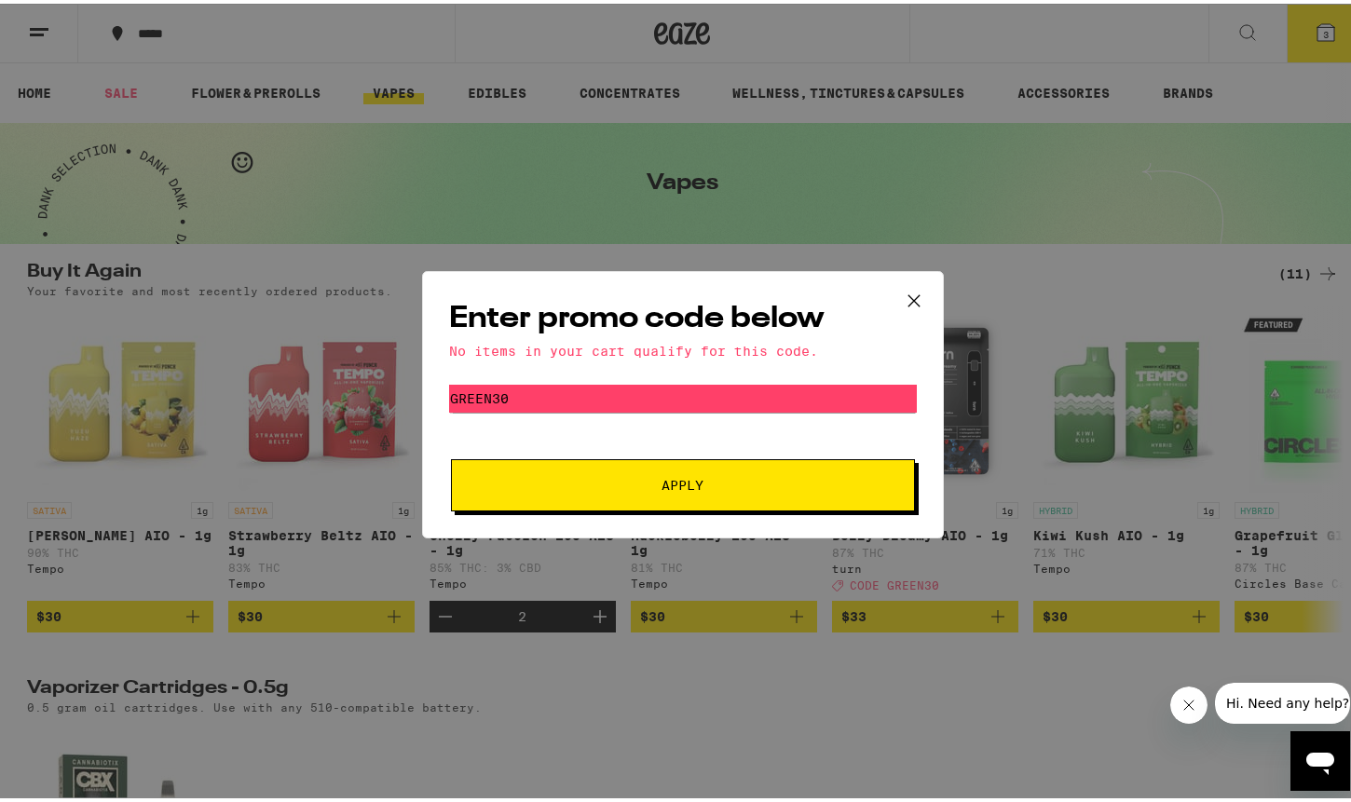
click at [908, 286] on icon at bounding box center [914, 297] width 28 height 28
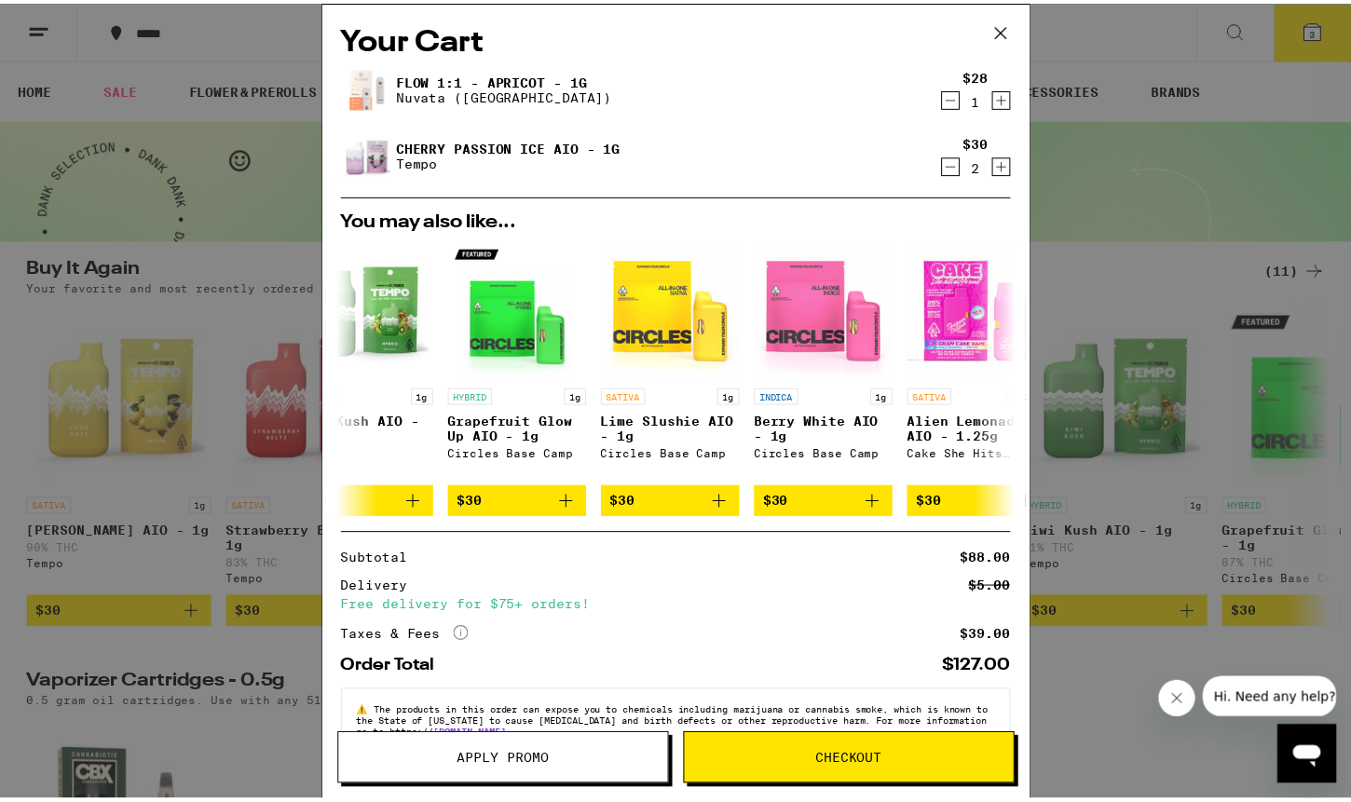
scroll to position [57, 0]
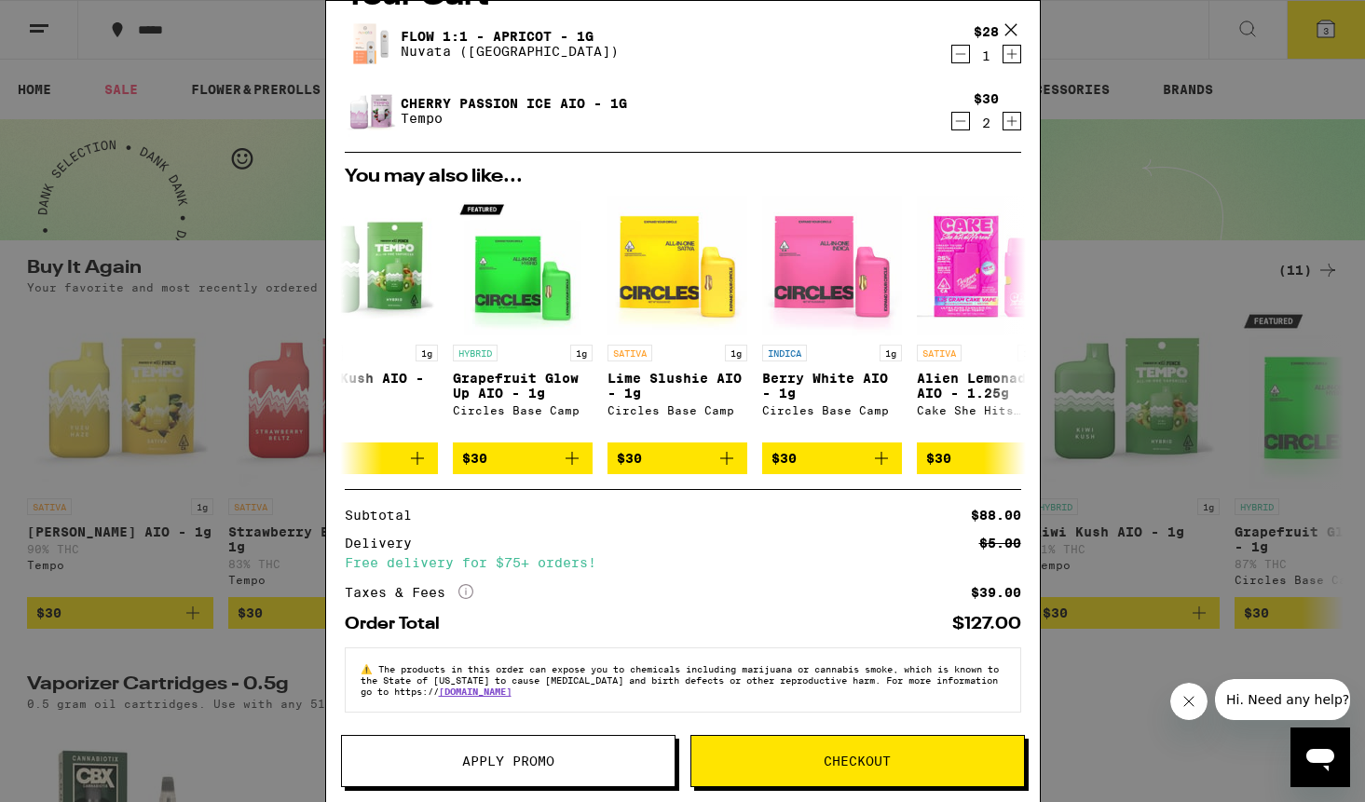
click at [861, 758] on span "Checkout" at bounding box center [857, 761] width 67 height 13
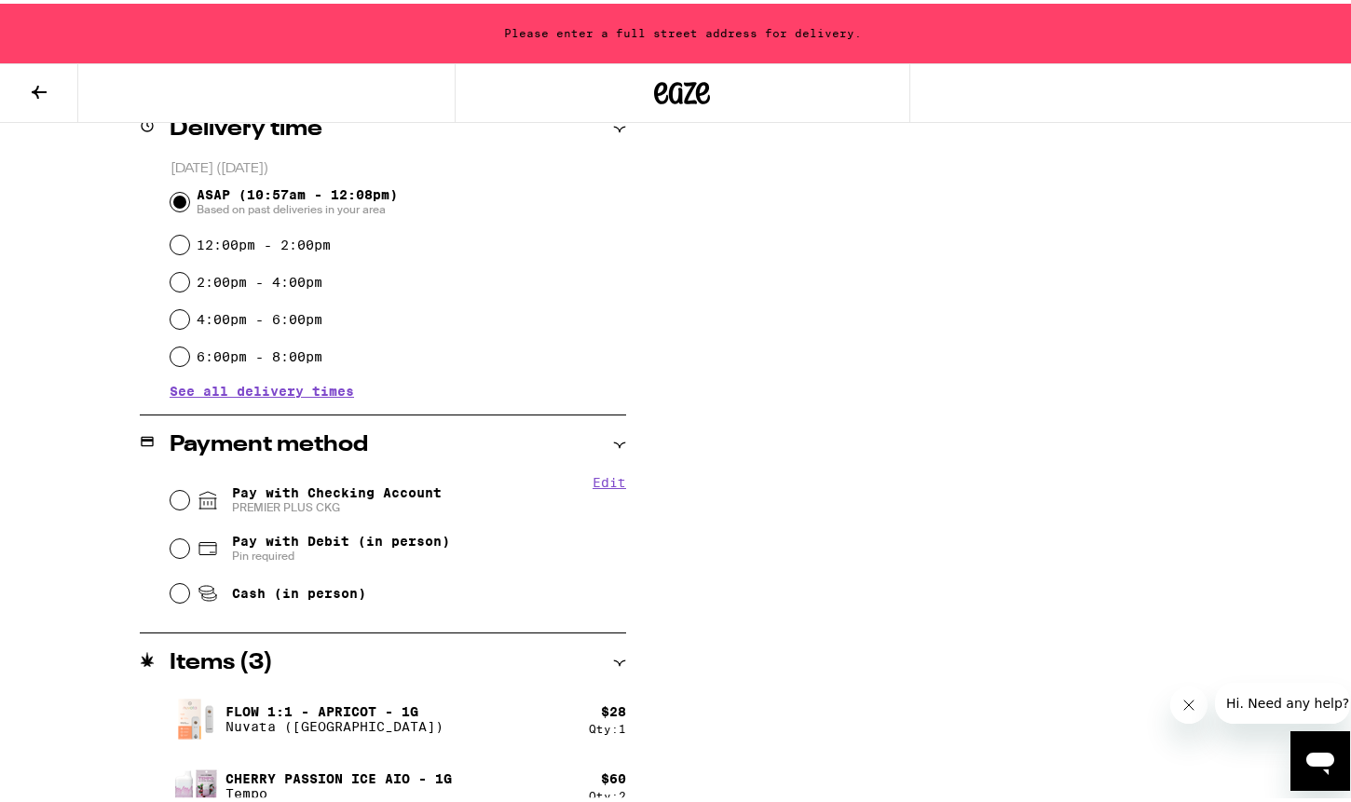
scroll to position [487, 0]
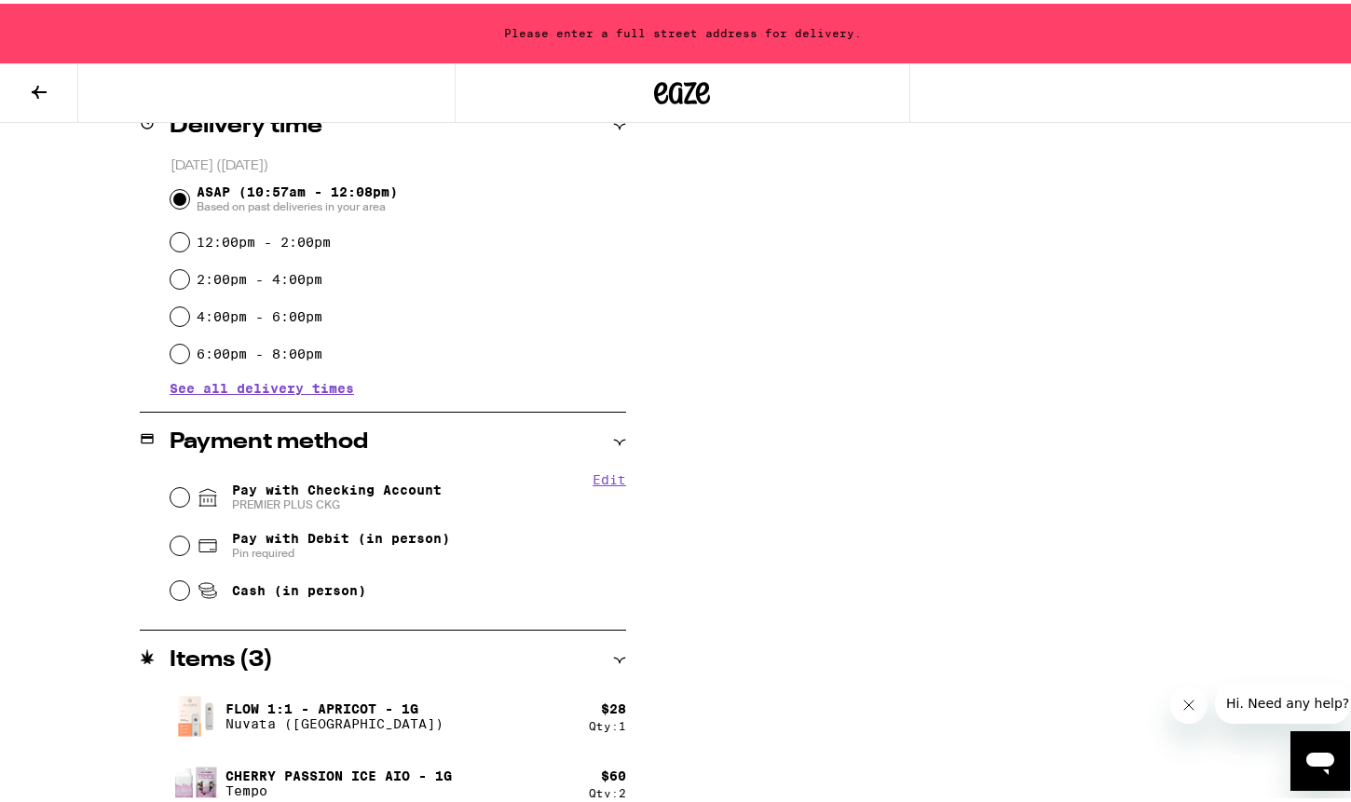
click at [180, 487] on div "Pay with Checking Account PREMIER PLUS CKG" at bounding box center [398, 494] width 456 height 48
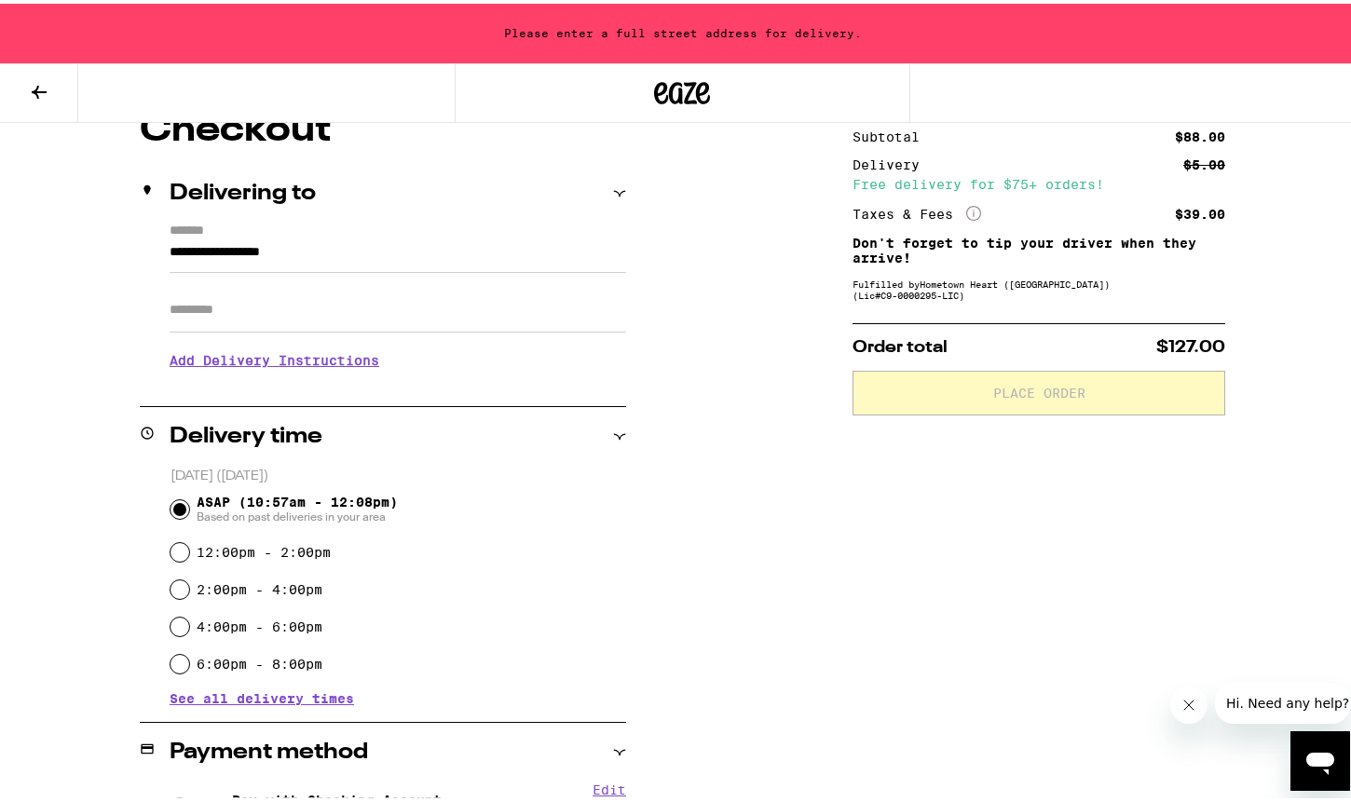
scroll to position [201, 0]
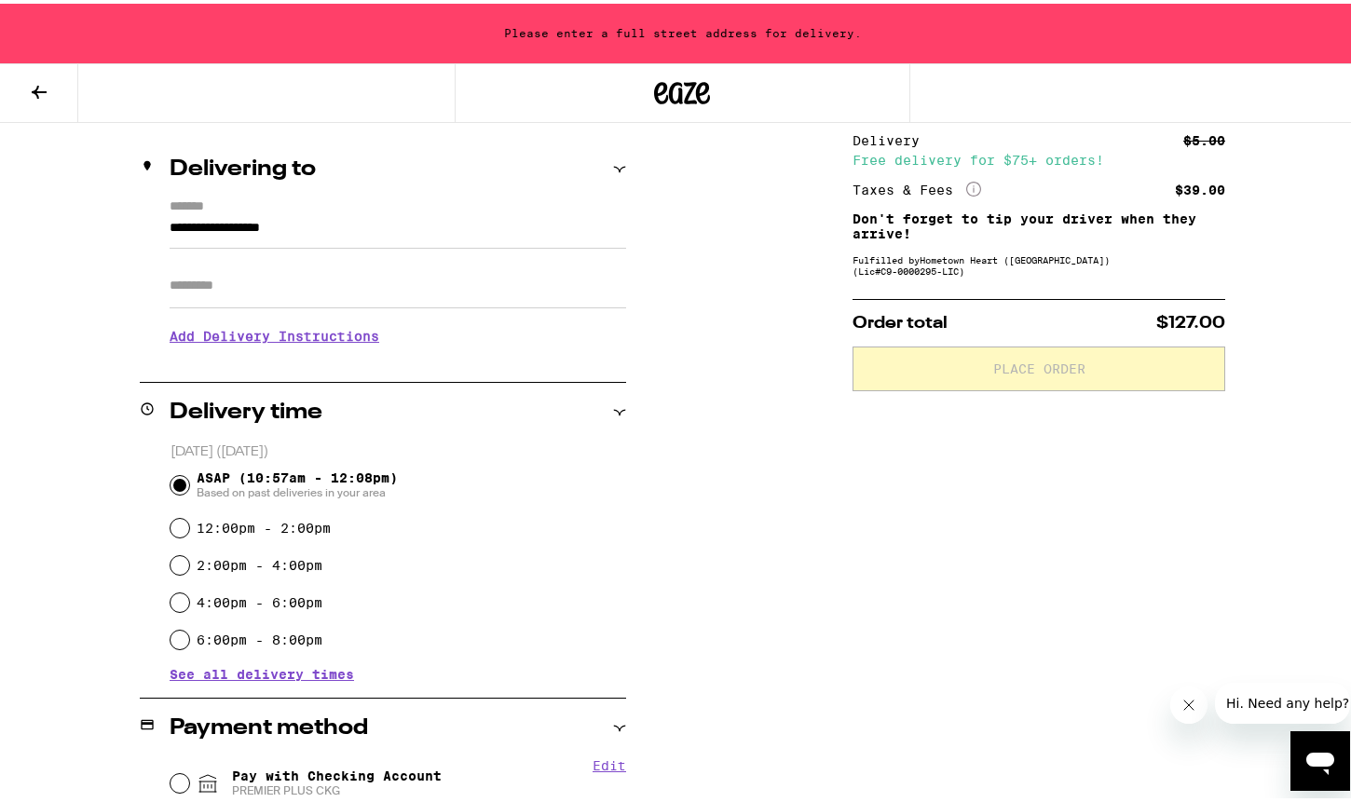
click at [799, 533] on div "**********" at bounding box center [683, 596] width 1342 height 1024
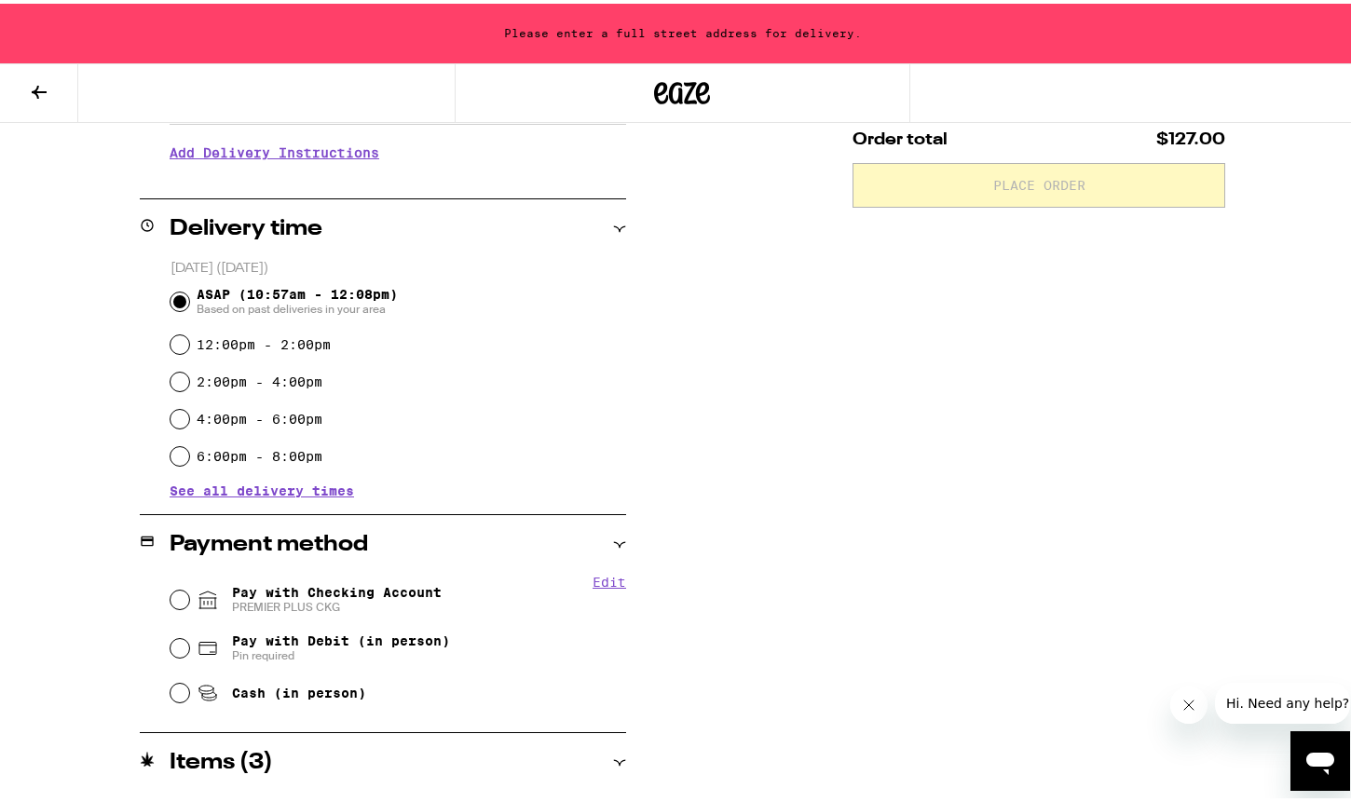
scroll to position [507, 0]
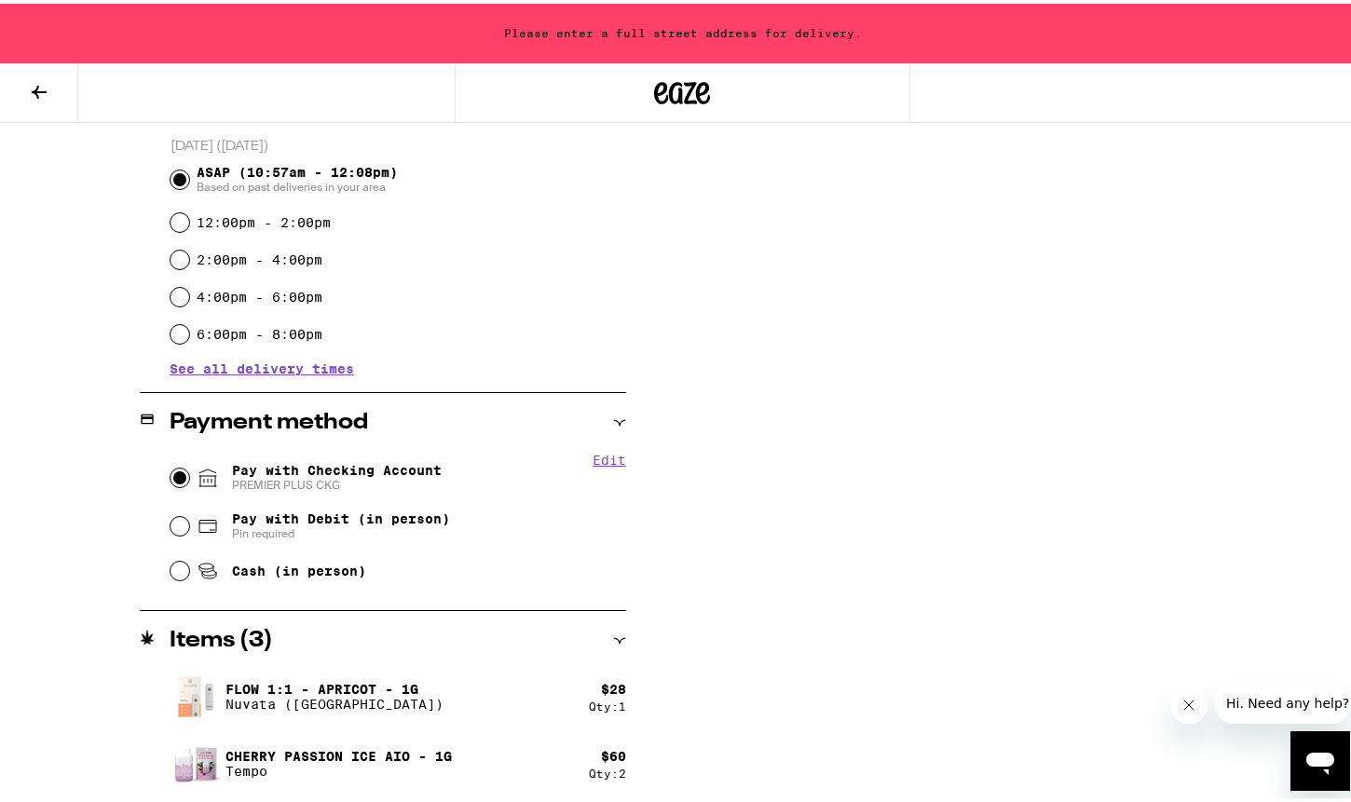
click at [179, 477] on input "Pay with Checking Account PREMIER PLUS CKG" at bounding box center [179, 474] width 19 height 19
radio input "true"
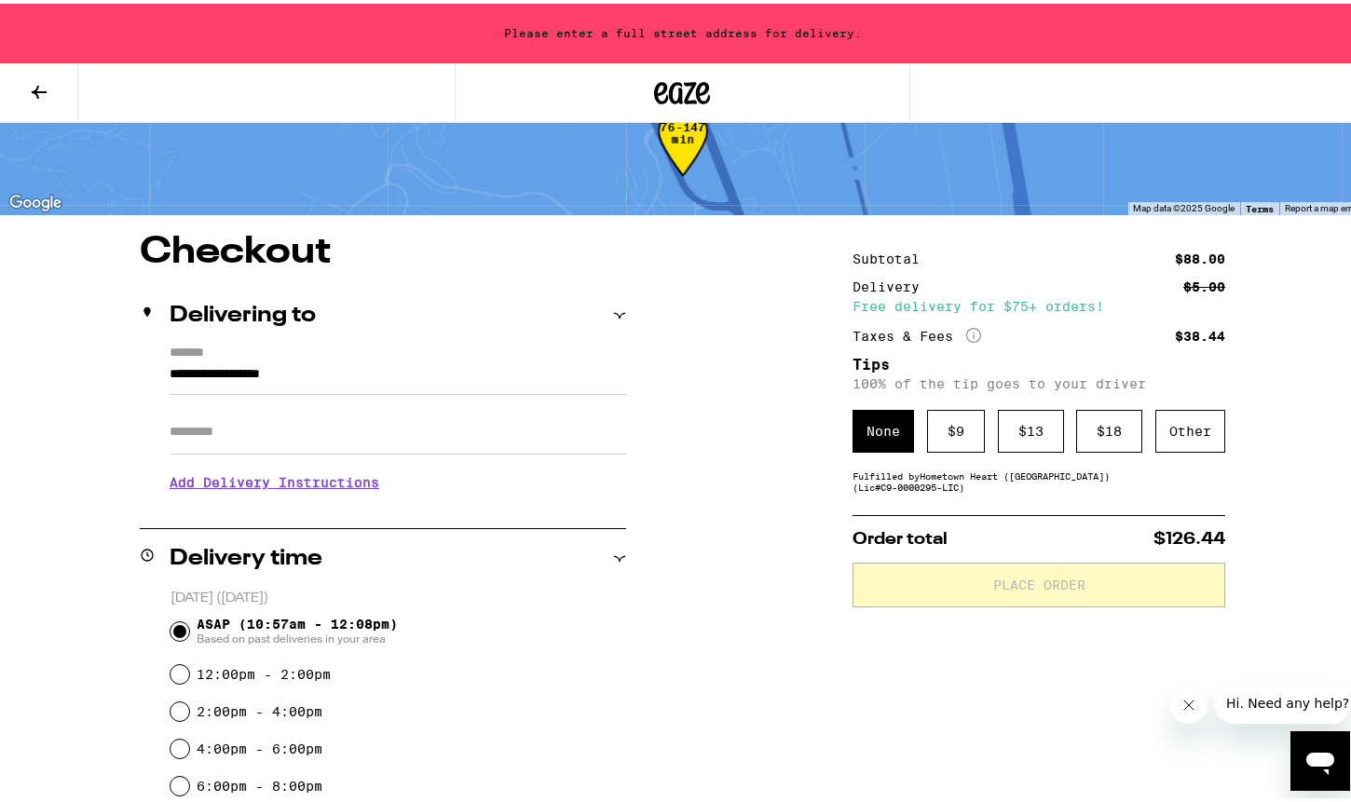
scroll to position [0, 0]
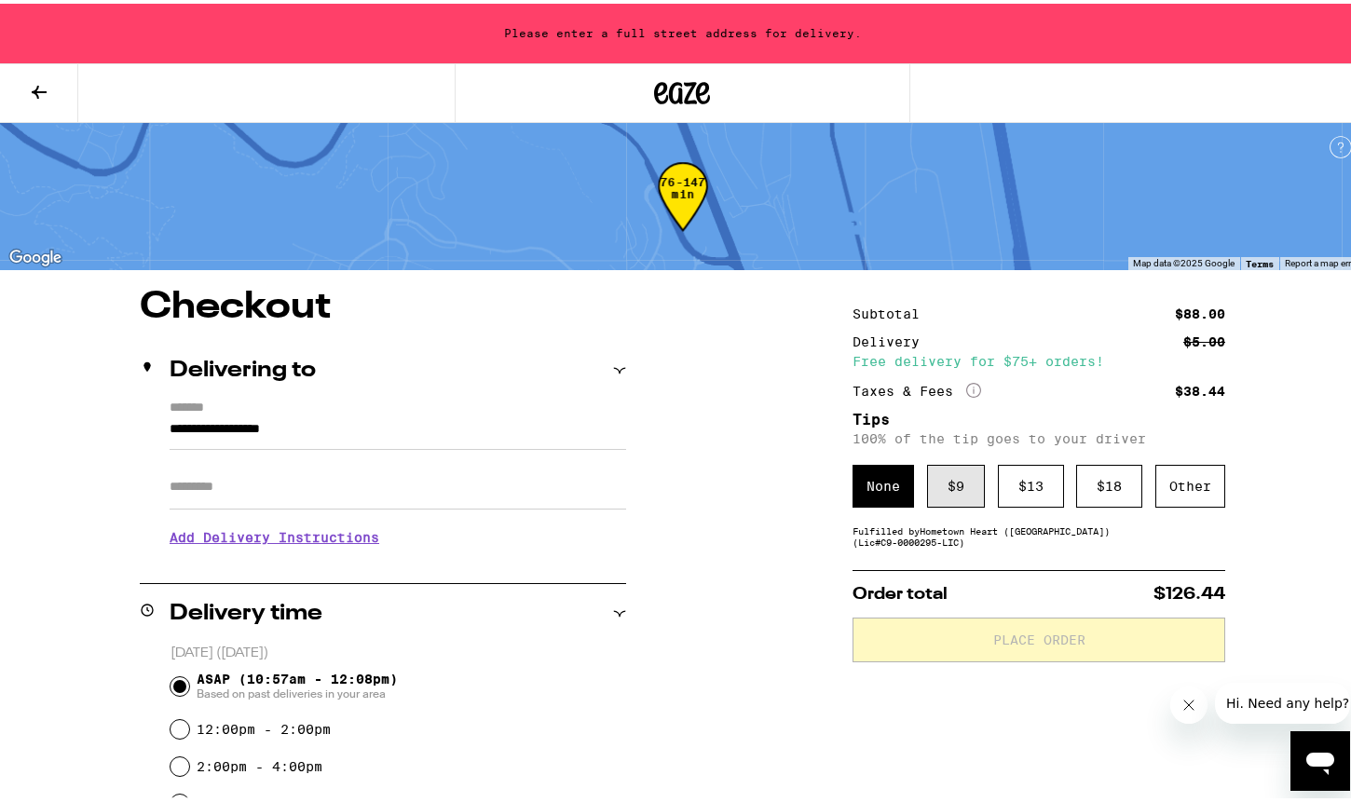
click at [947, 482] on div "$ 9" at bounding box center [956, 482] width 58 height 43
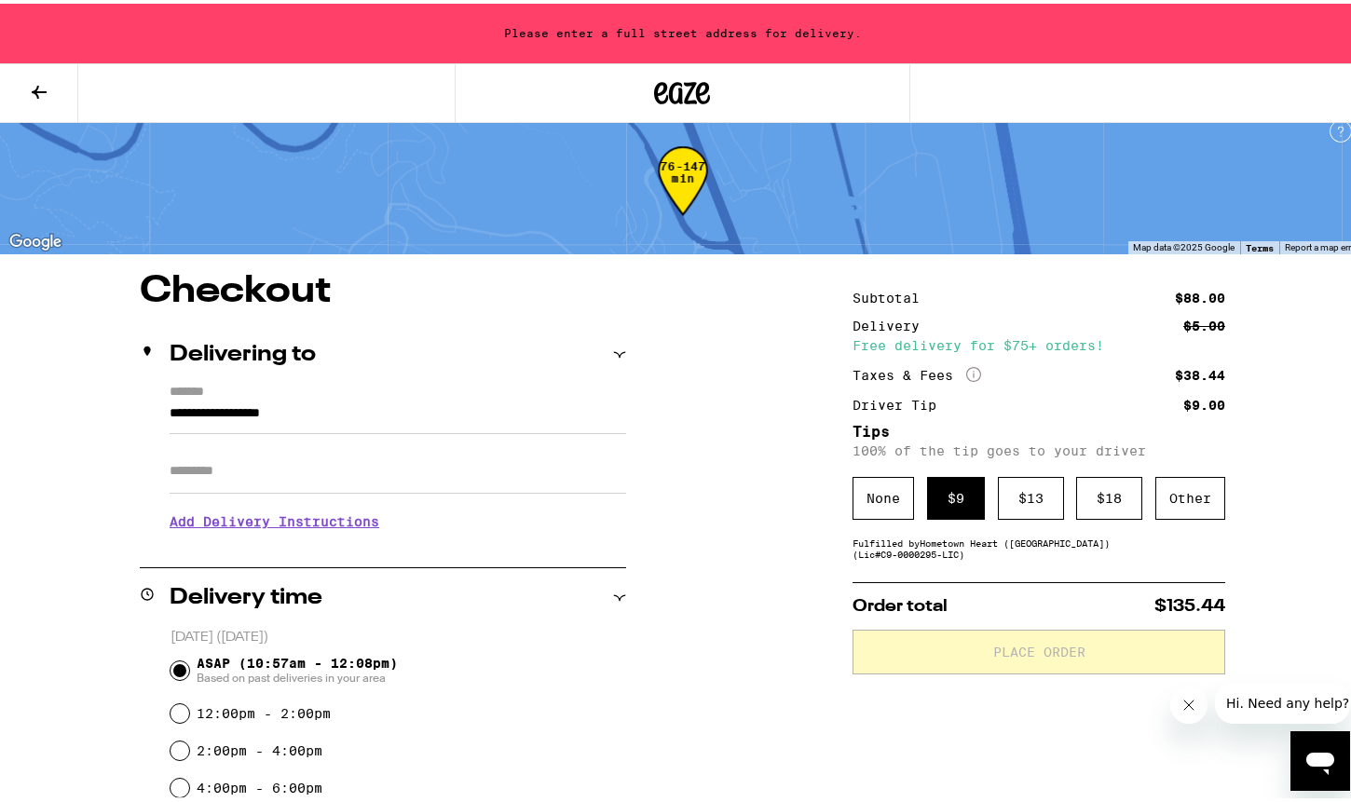
scroll to position [28, 0]
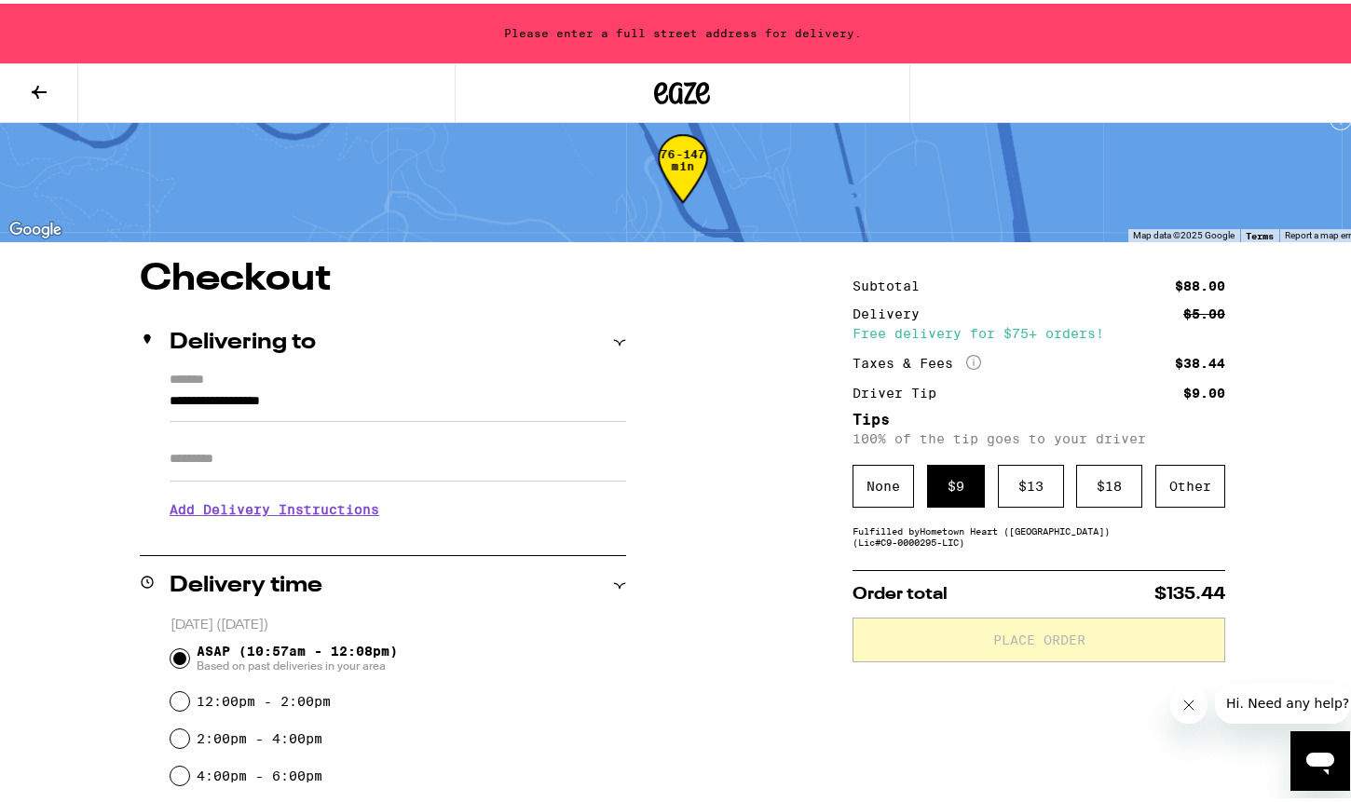
click at [383, 388] on input "**********" at bounding box center [398, 403] width 456 height 32
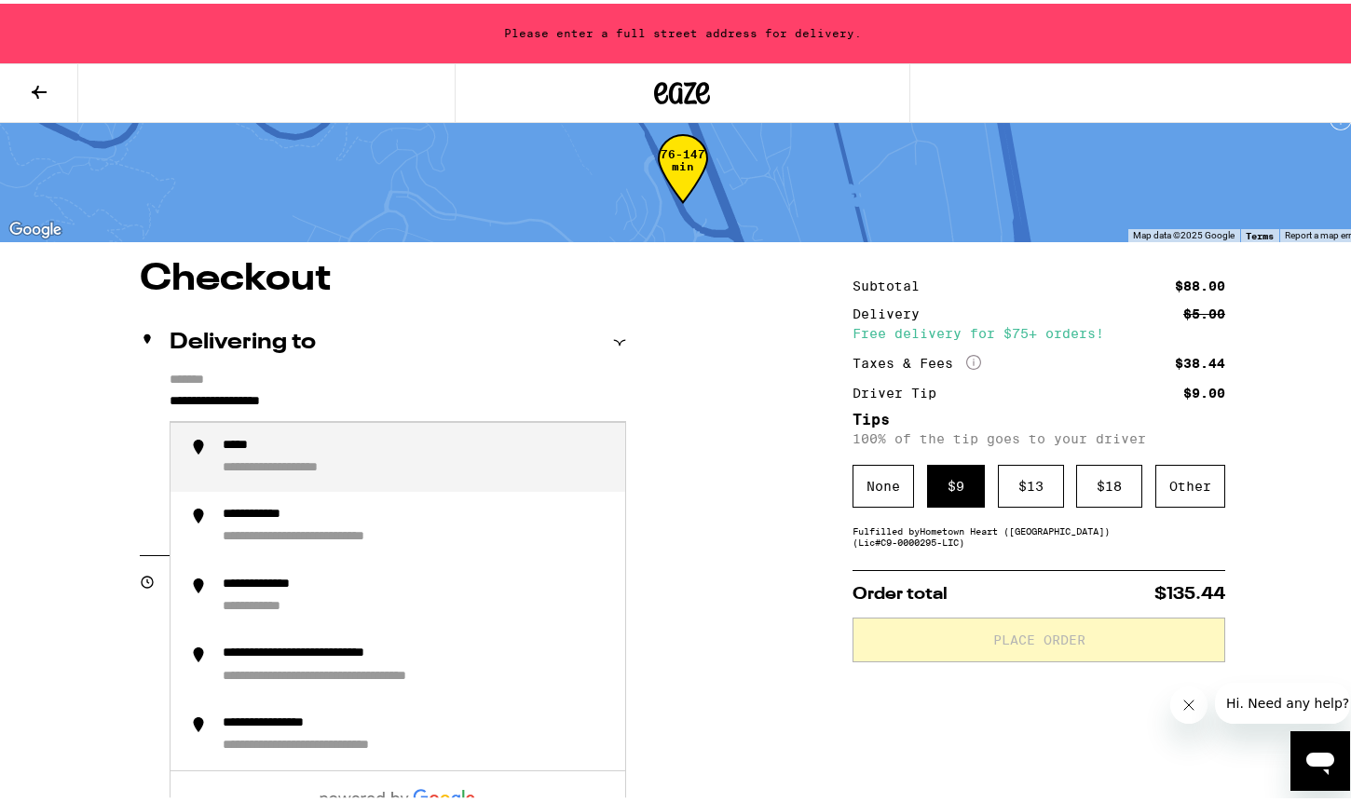
click at [383, 388] on input "**********" at bounding box center [398, 403] width 456 height 32
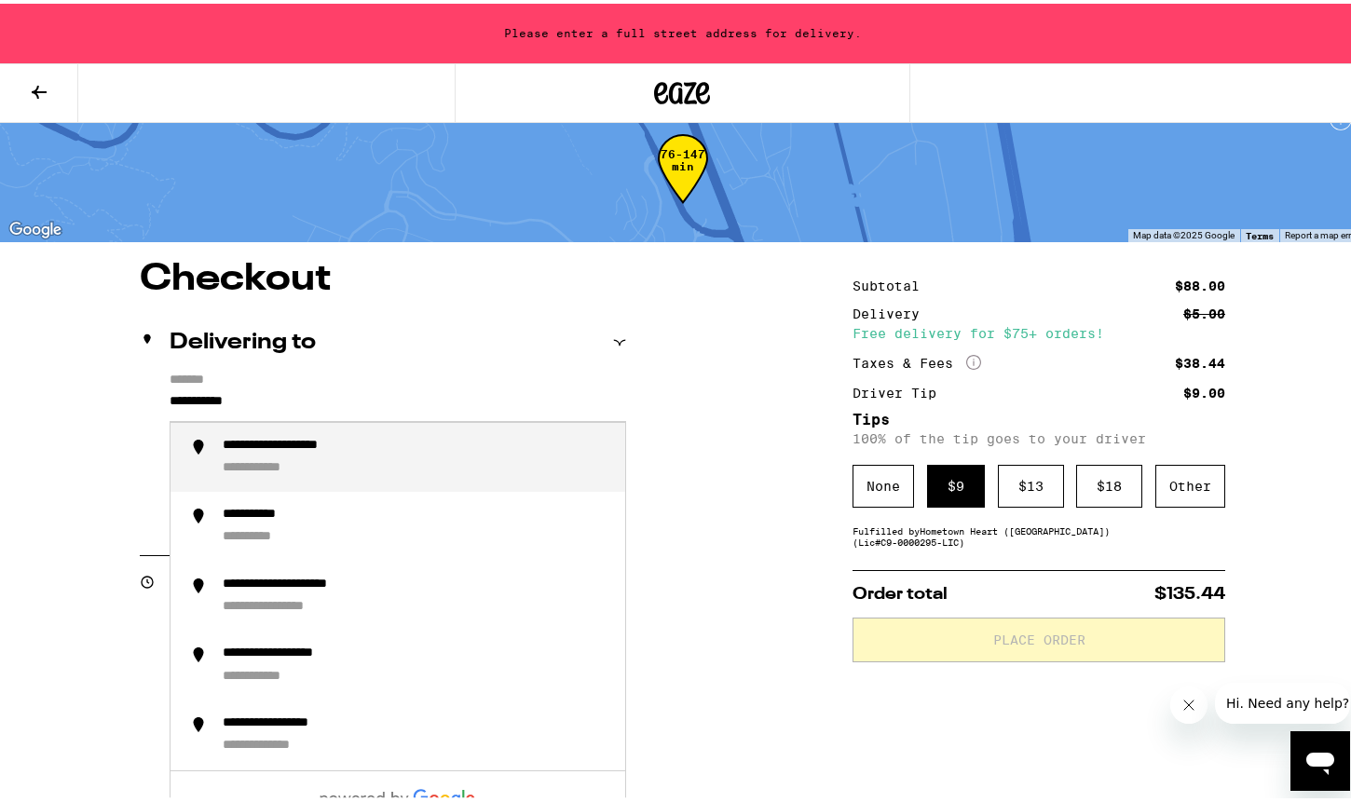
click at [401, 457] on div "**********" at bounding box center [417, 454] width 388 height 40
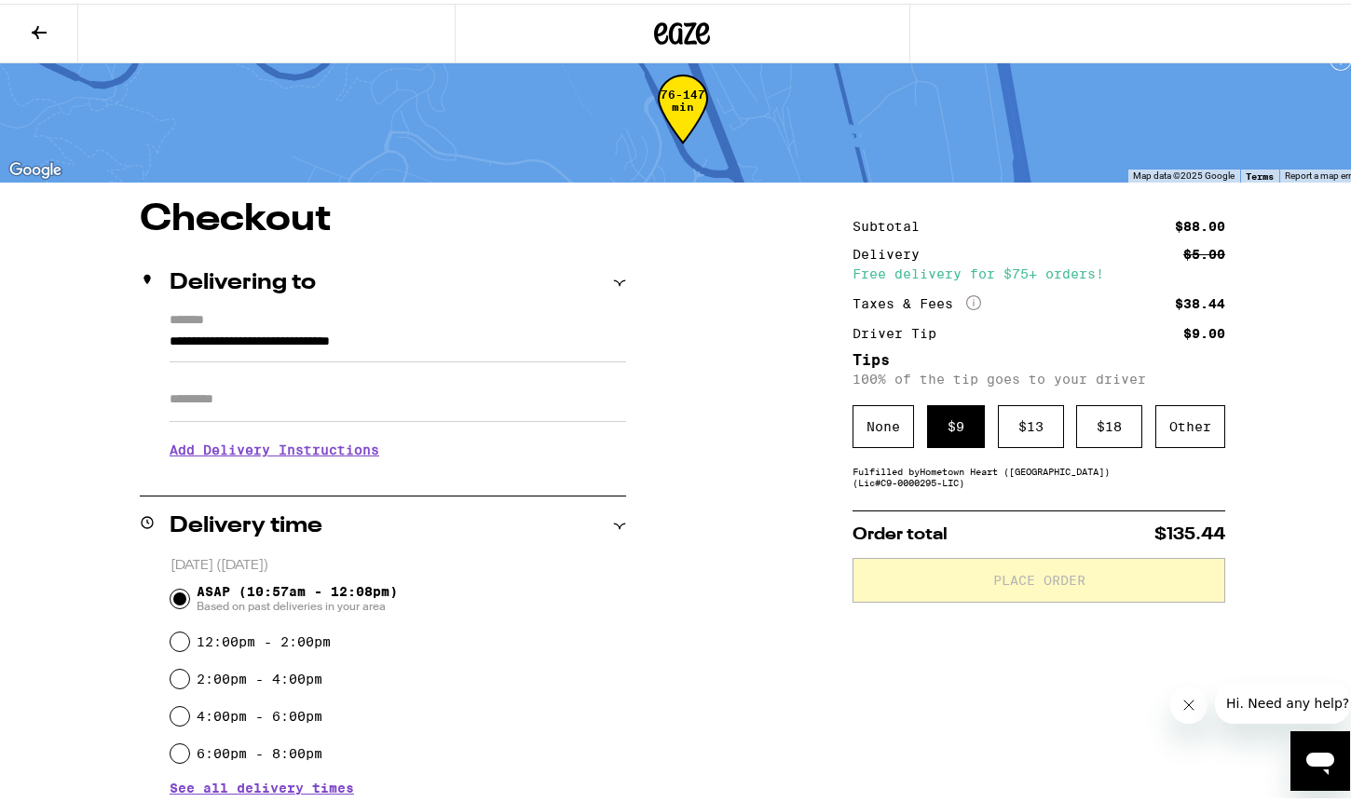
type input "**********"
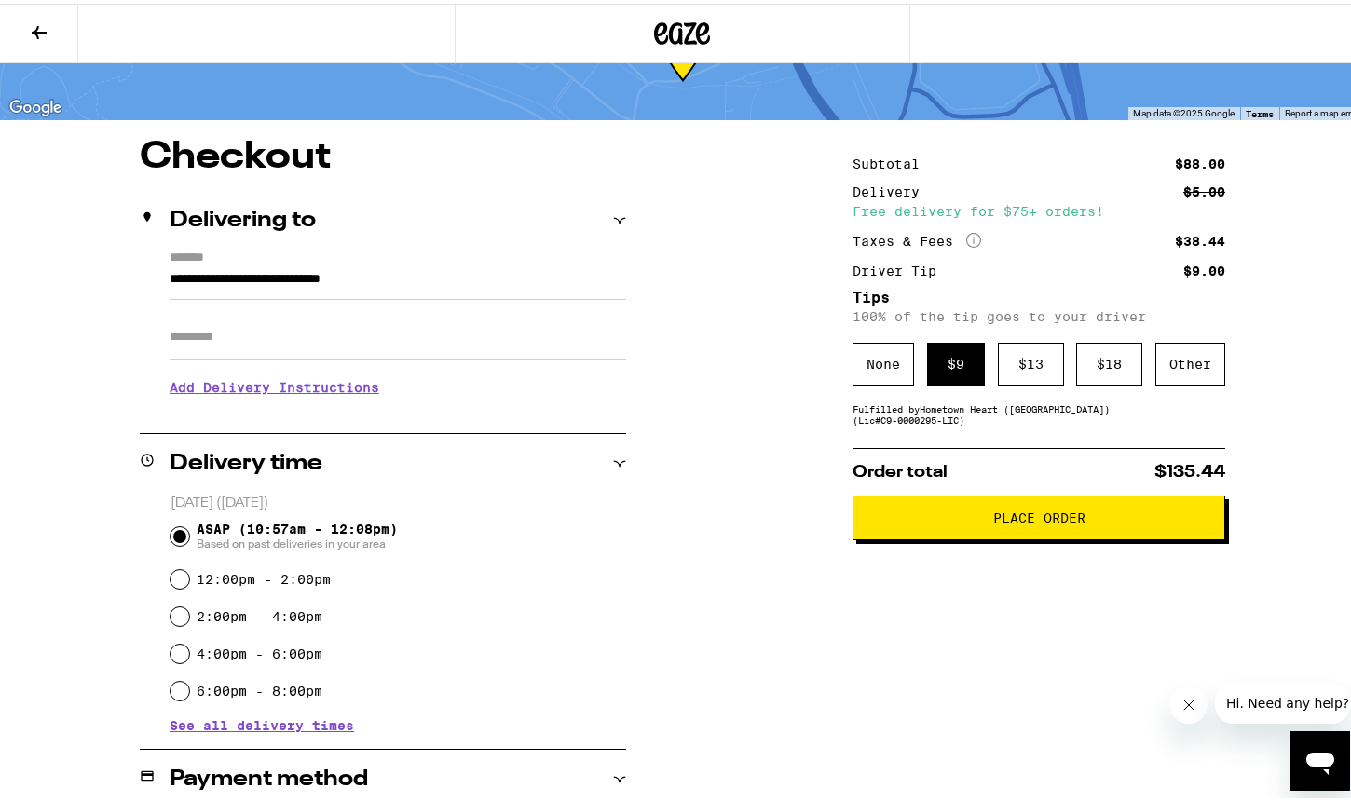
scroll to position [109, 0]
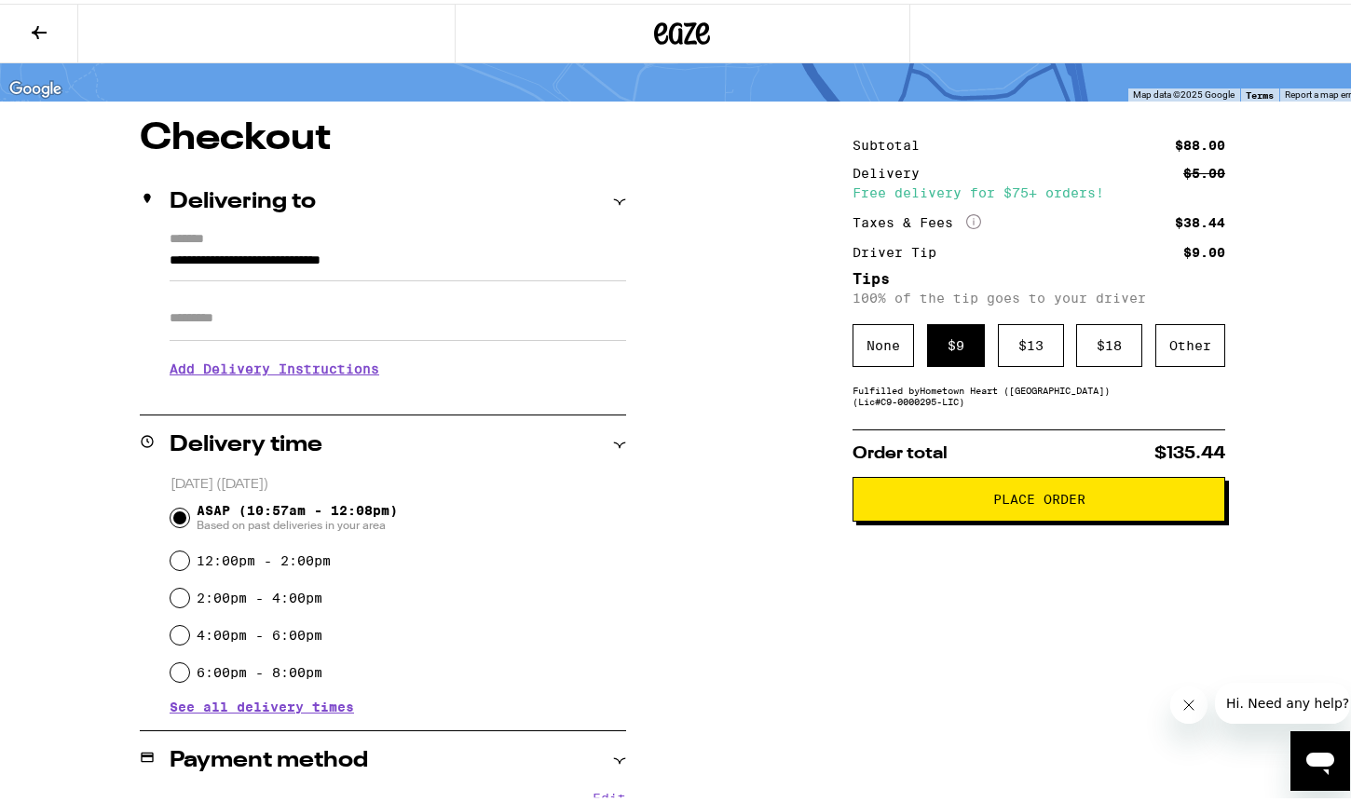
click at [1032, 501] on span "Place Order" at bounding box center [1039, 495] width 92 height 13
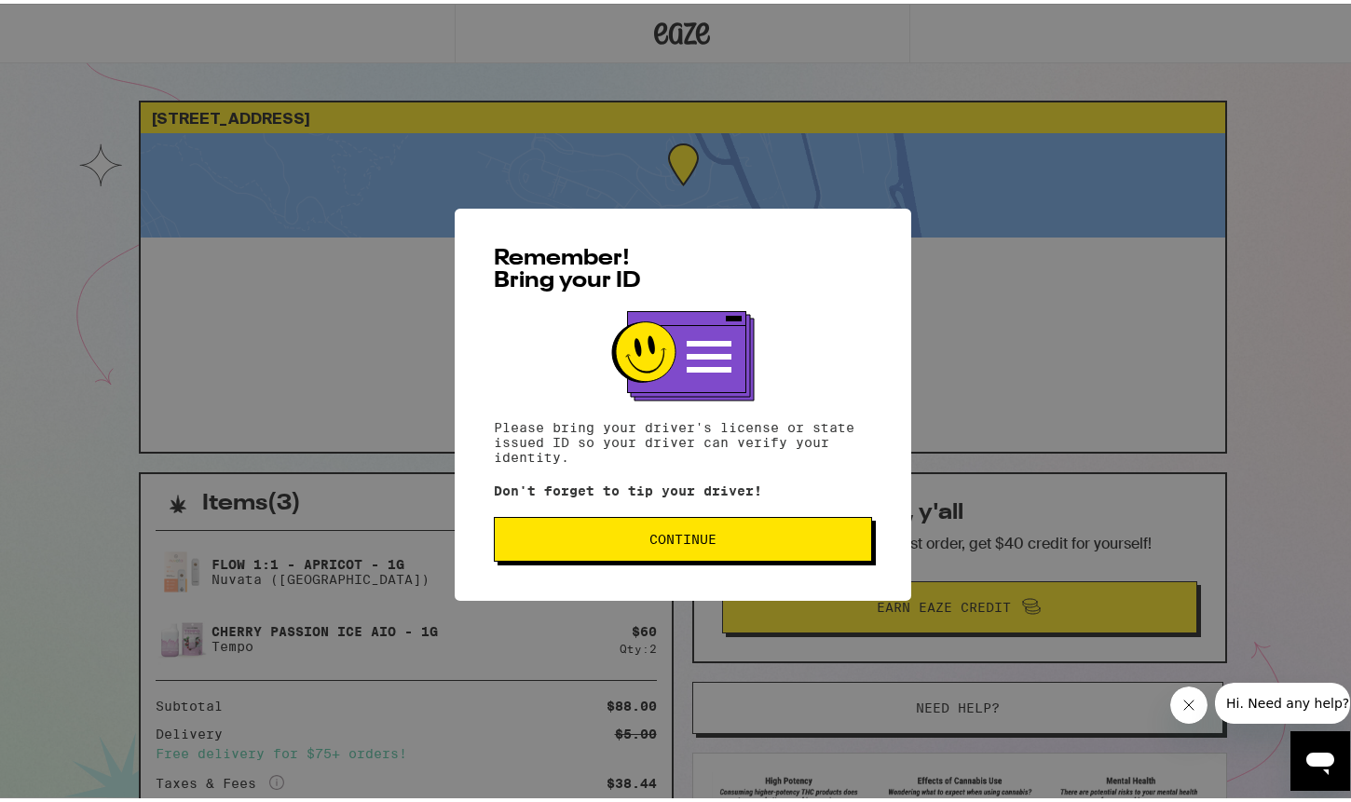
click at [768, 537] on span "Continue" at bounding box center [683, 535] width 347 height 13
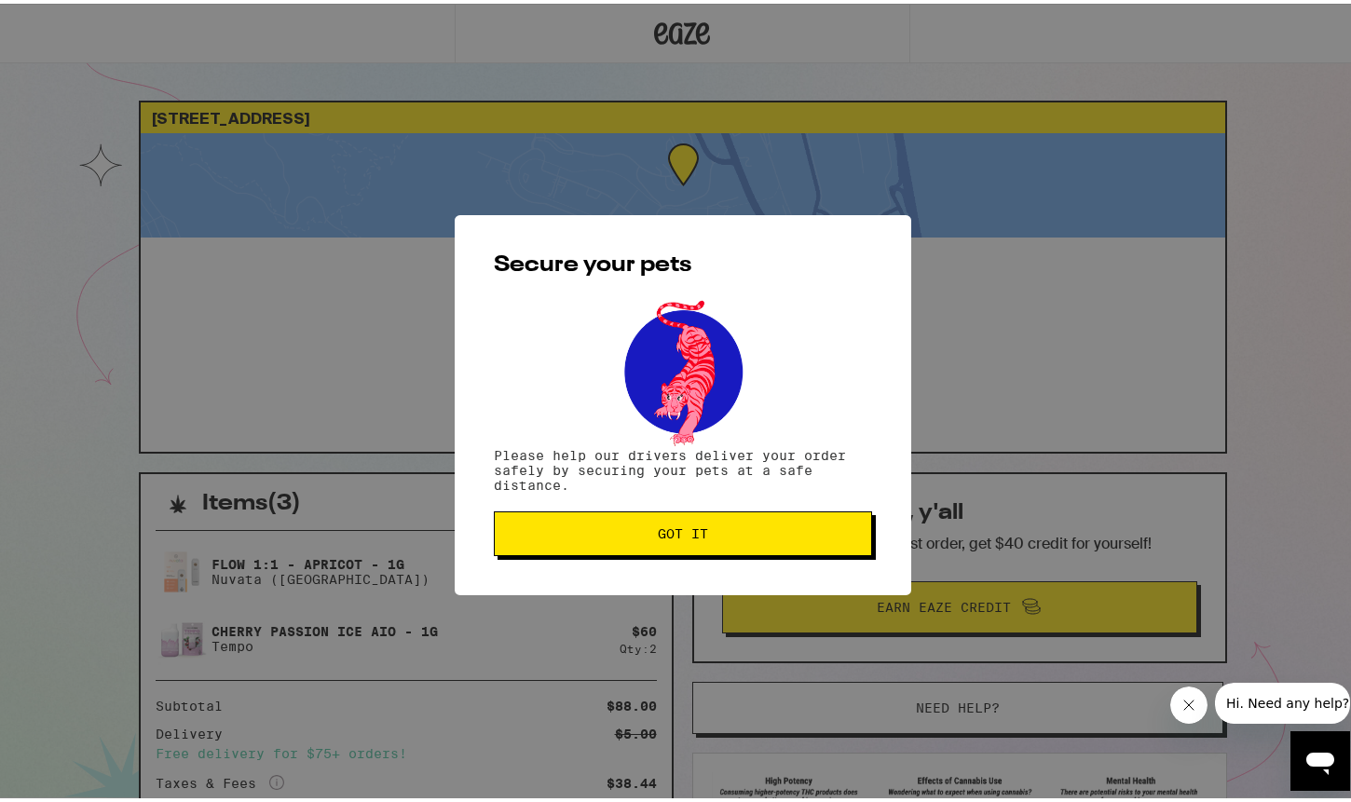
click at [686, 533] on span "Got it" at bounding box center [683, 530] width 50 height 13
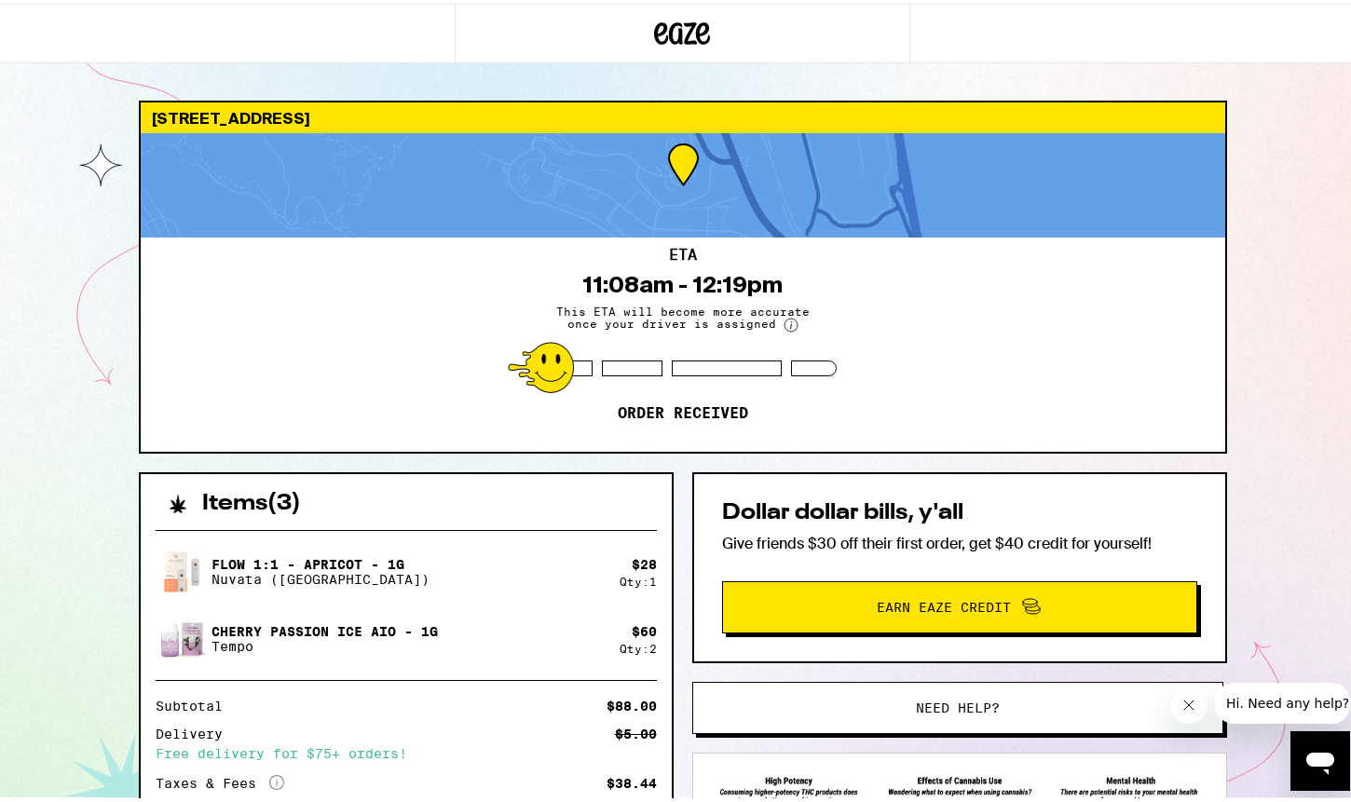
click at [297, 375] on div "ETA 11:08am - 12:19pm This ETA will become more accurate once your driver is as…" at bounding box center [683, 341] width 1084 height 214
